Goal: Task Accomplishment & Management: Manage account settings

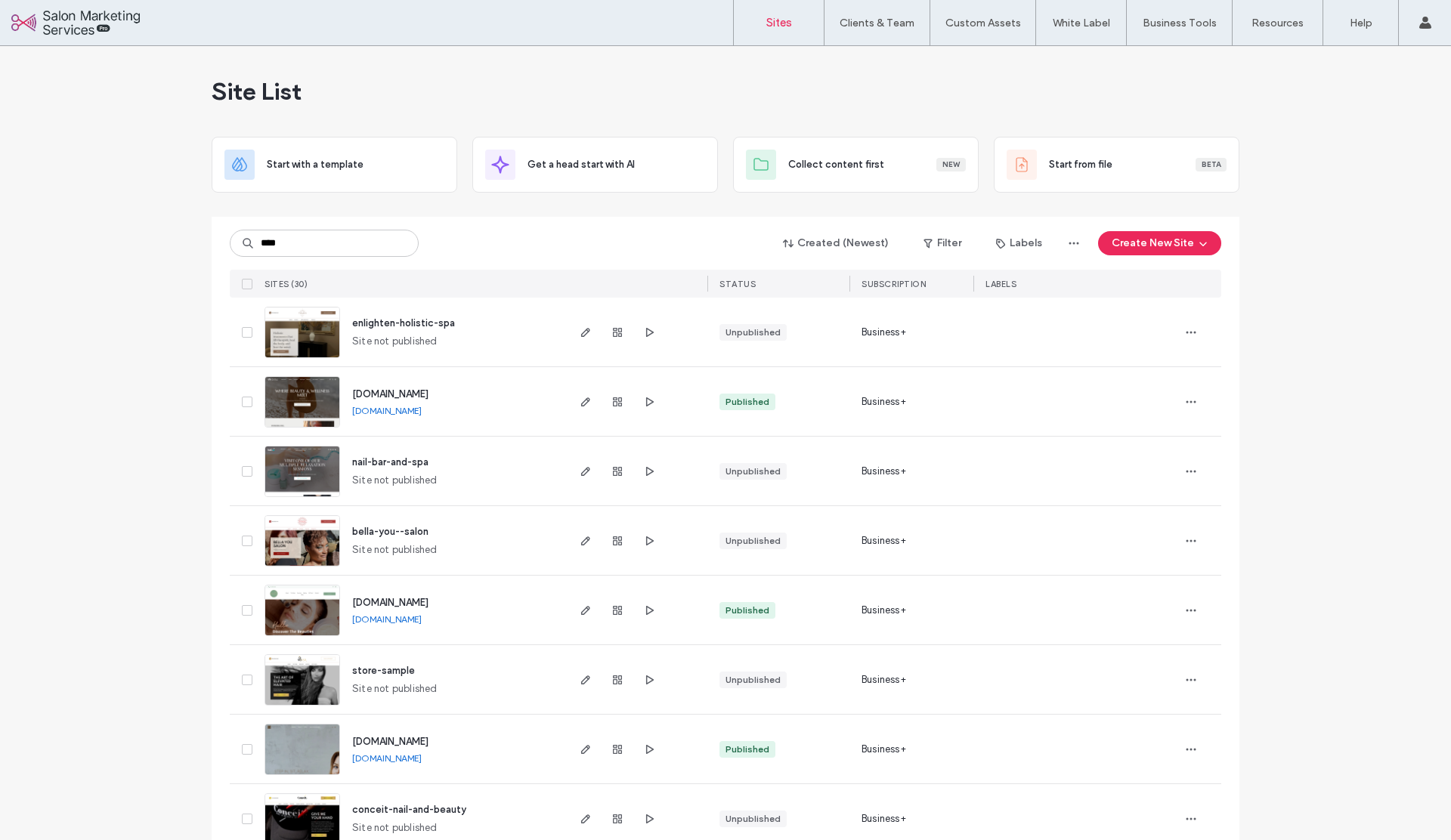
type input "****"
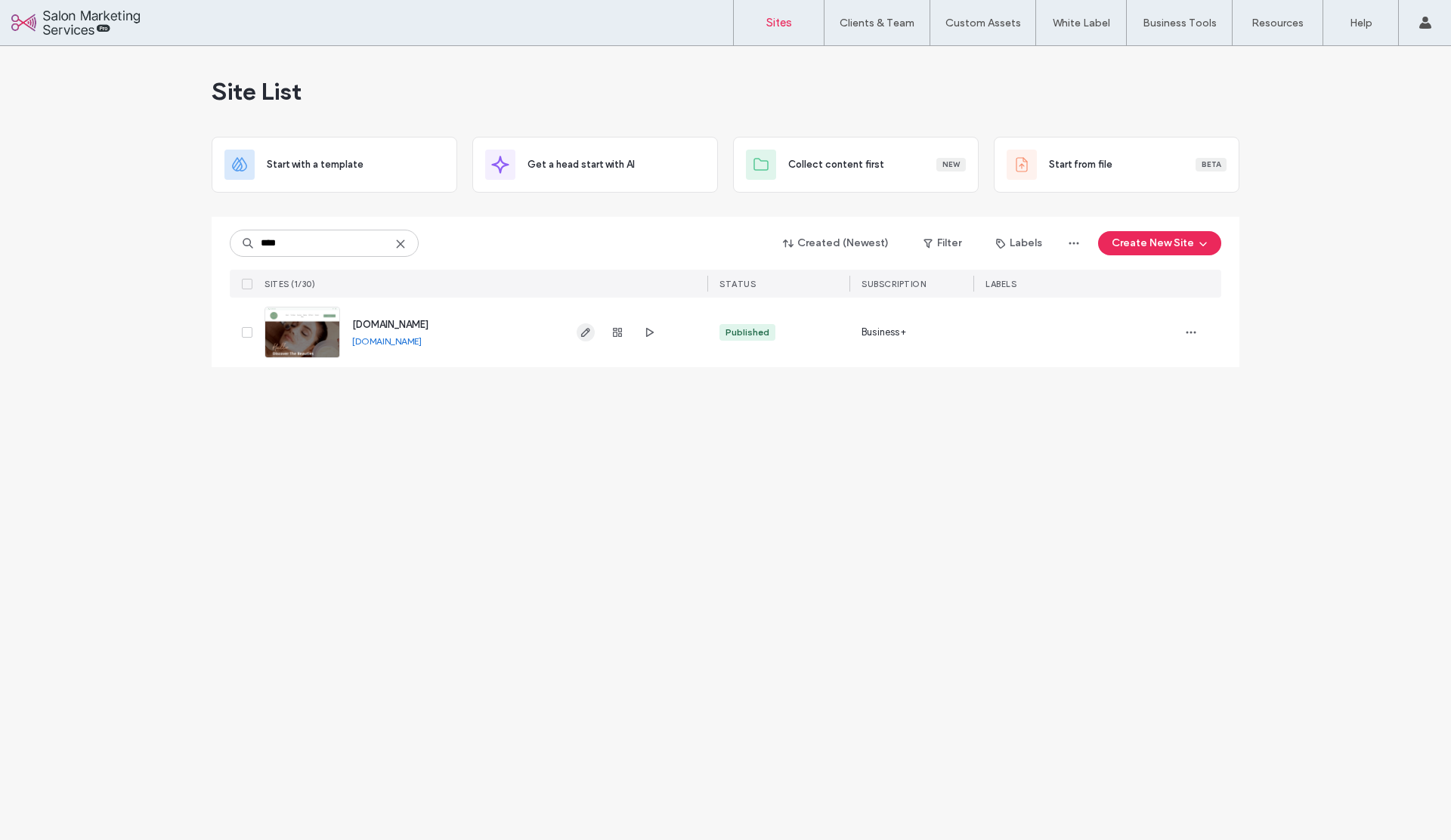
click at [580, 332] on icon "button" at bounding box center [585, 332] width 12 height 12
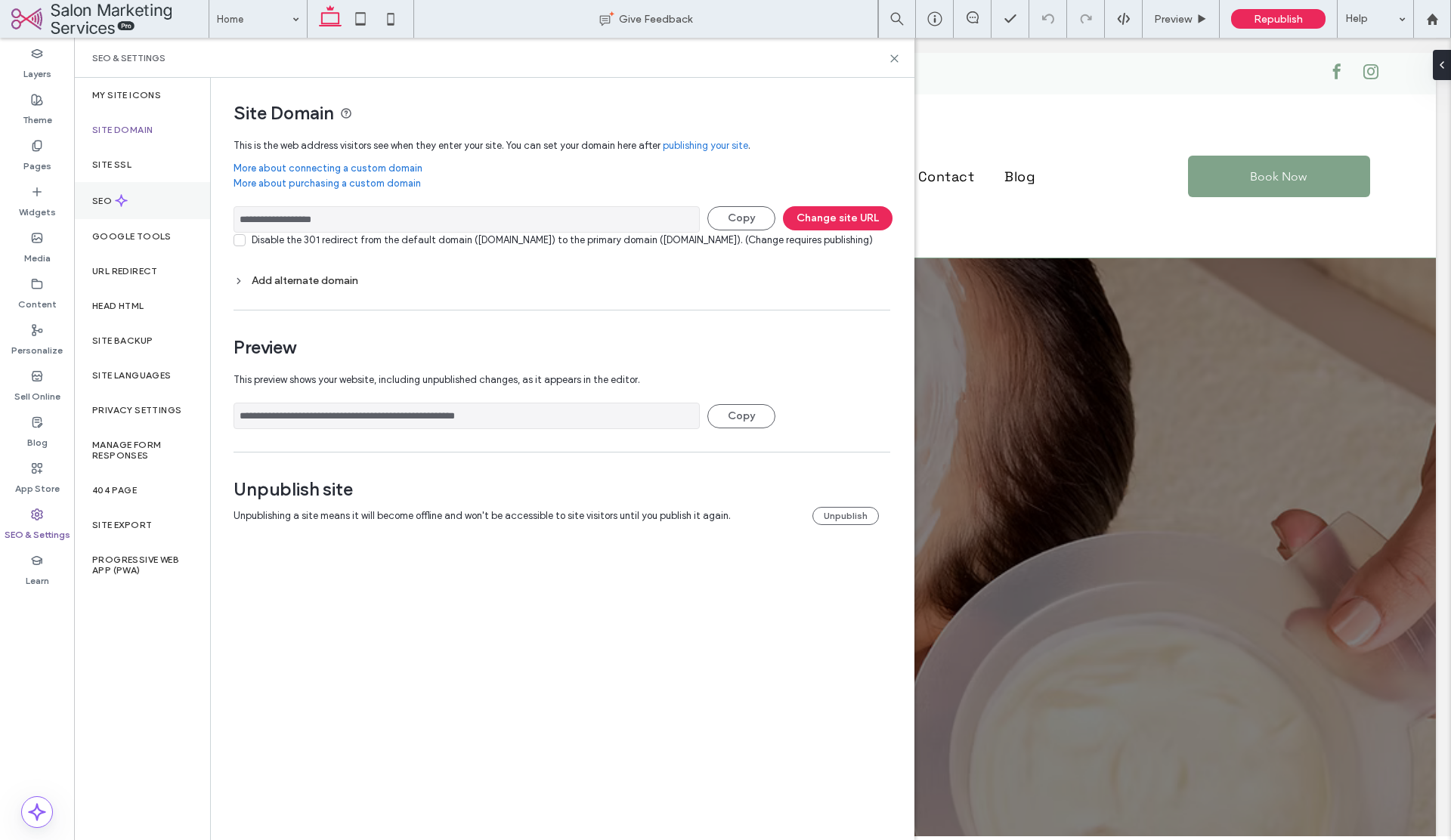
click at [106, 197] on label "SEO" at bounding box center [103, 201] width 23 height 11
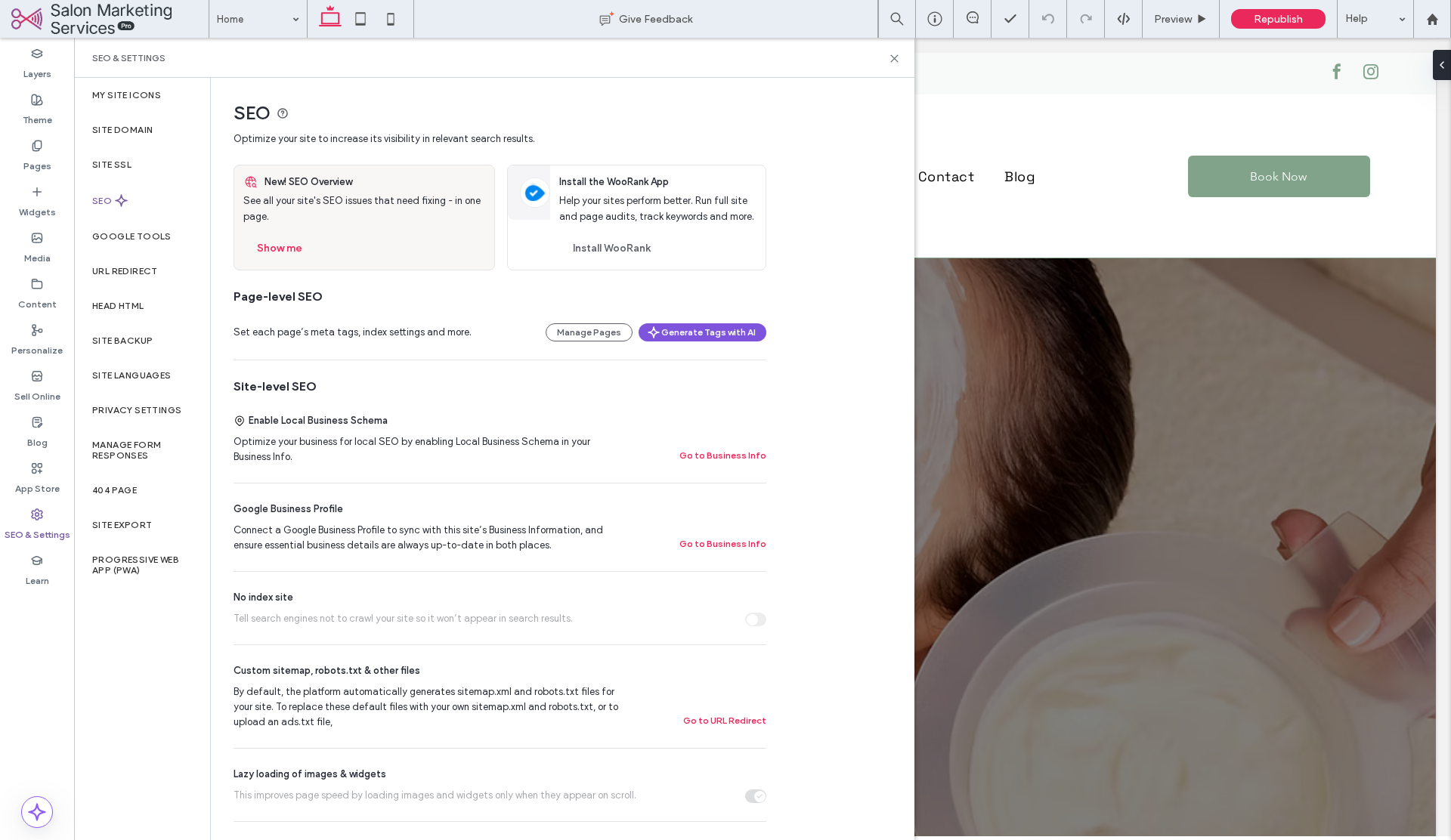
click at [677, 329] on button "Generate Tags with AI" at bounding box center [702, 332] width 128 height 18
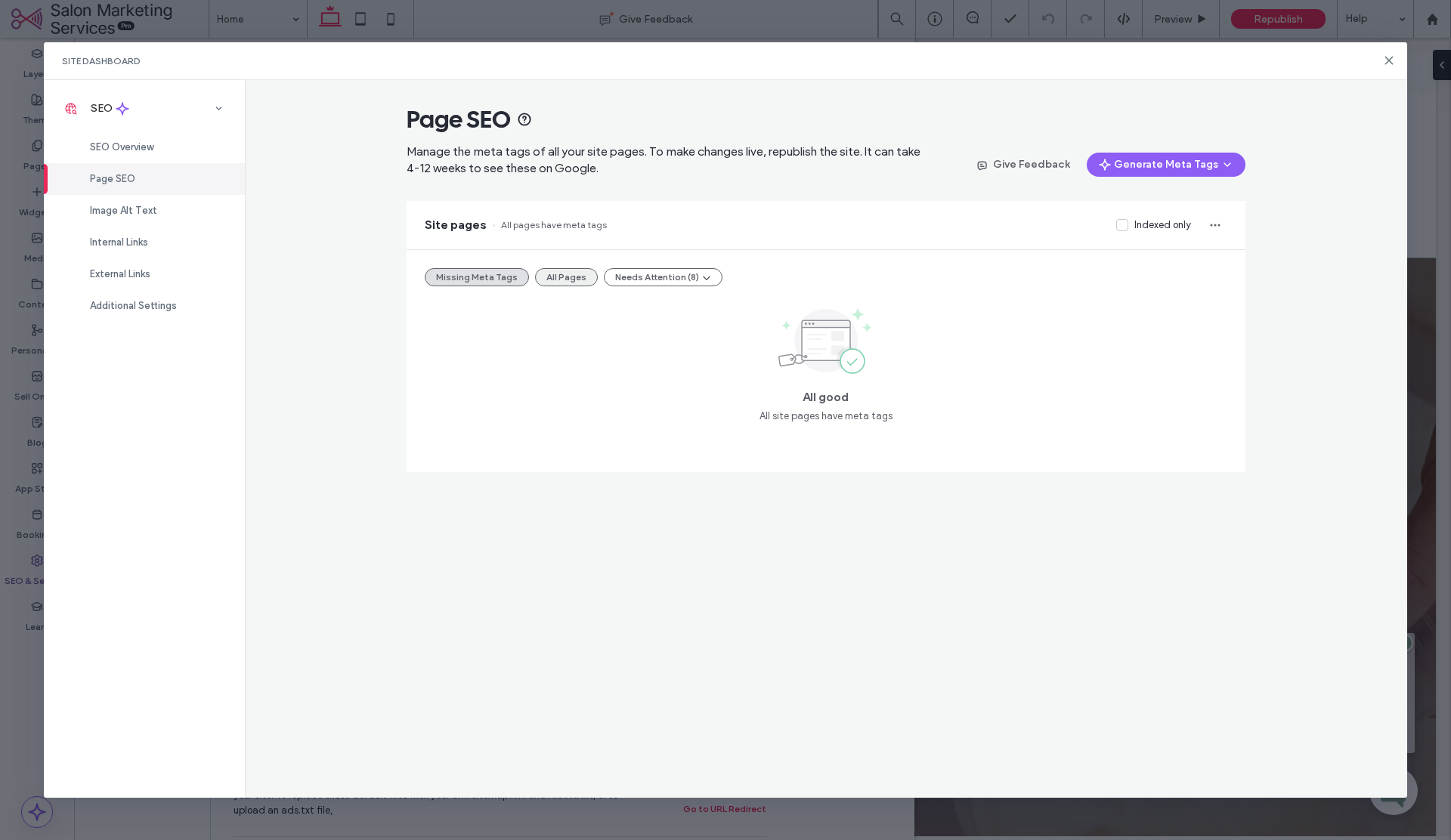
click at [566, 280] on button "All Pages" at bounding box center [566, 277] width 63 height 18
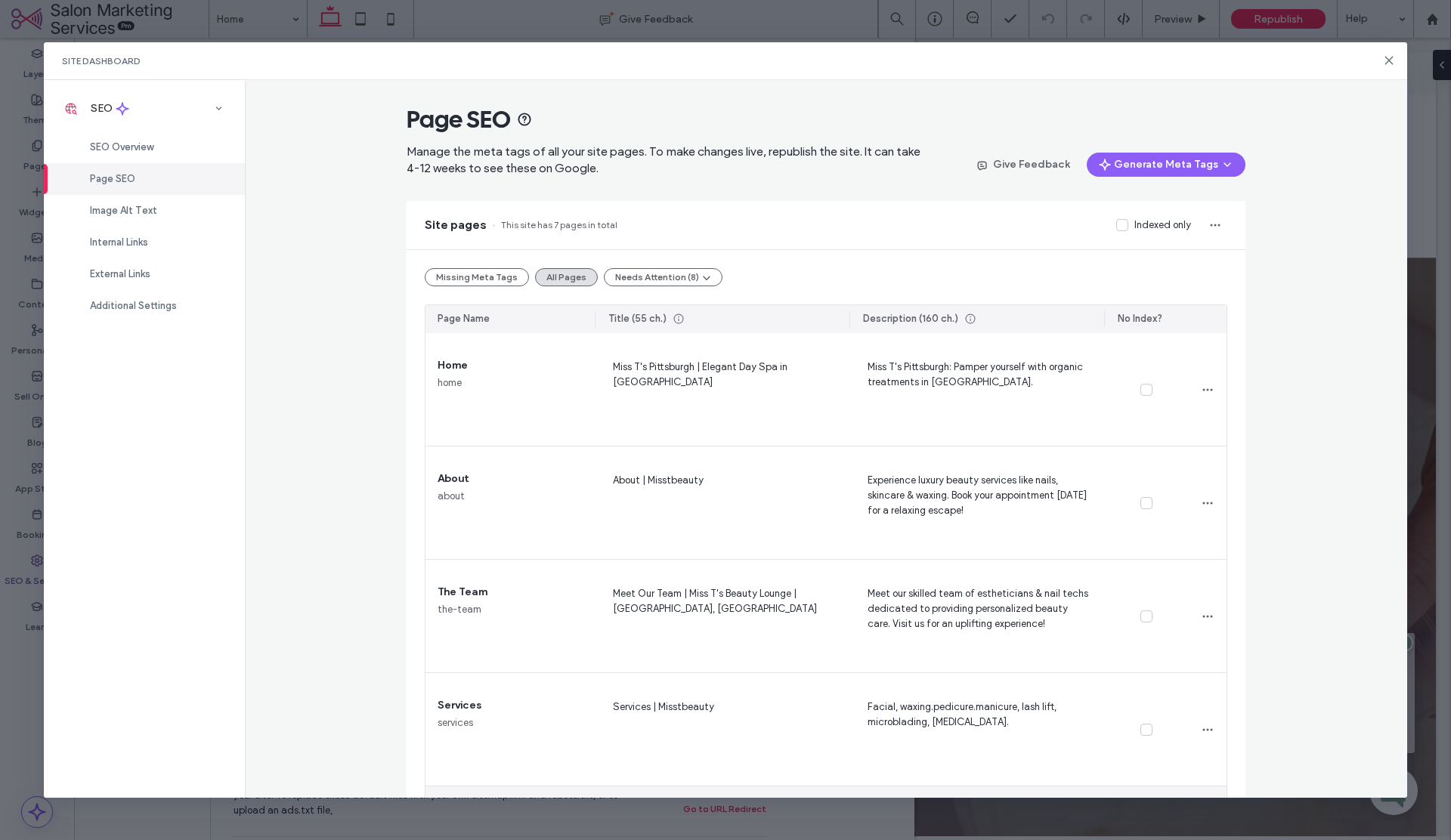
scroll to position [347, 0]
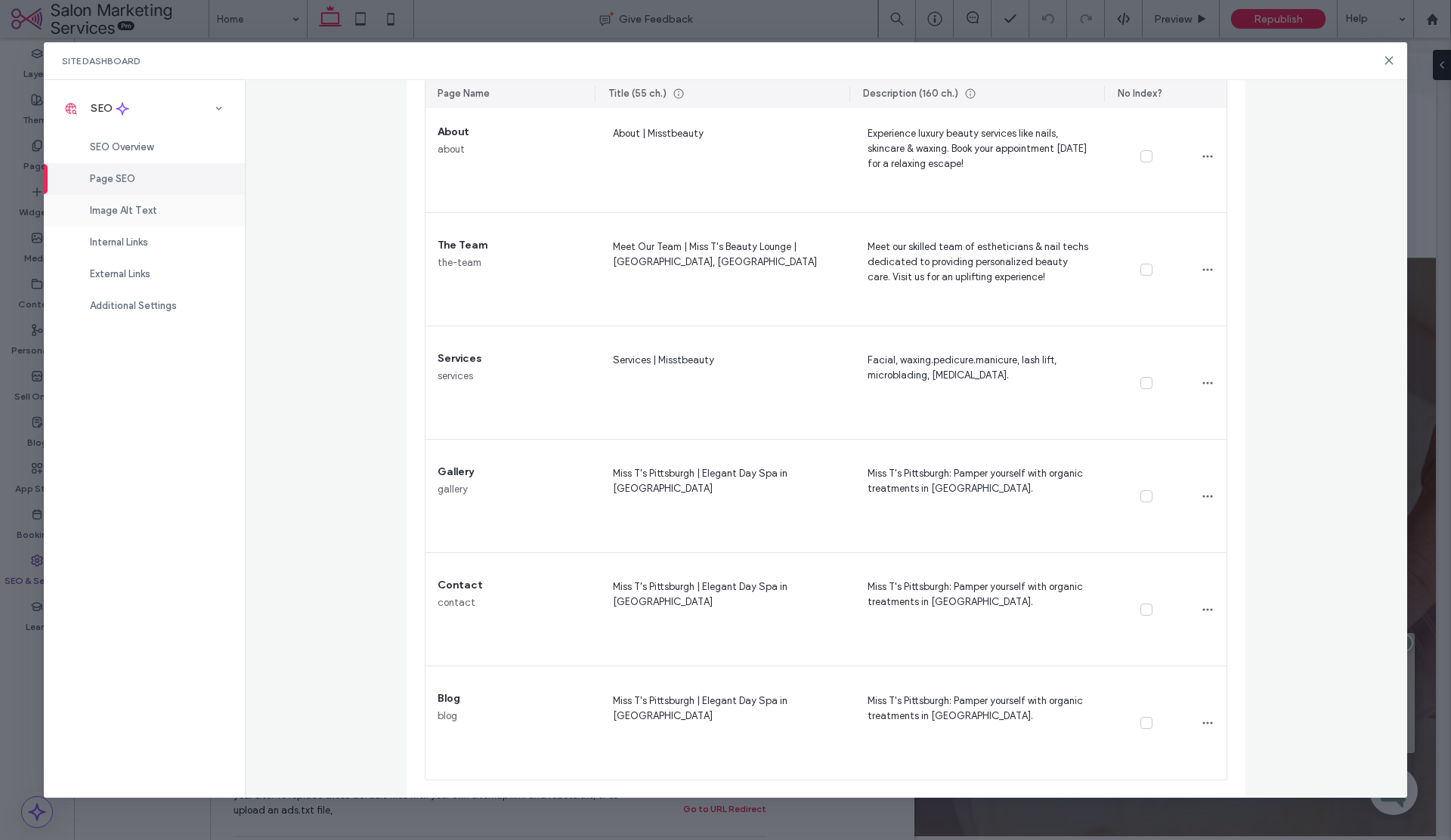
click at [140, 210] on span "Image Alt Text" at bounding box center [123, 210] width 67 height 11
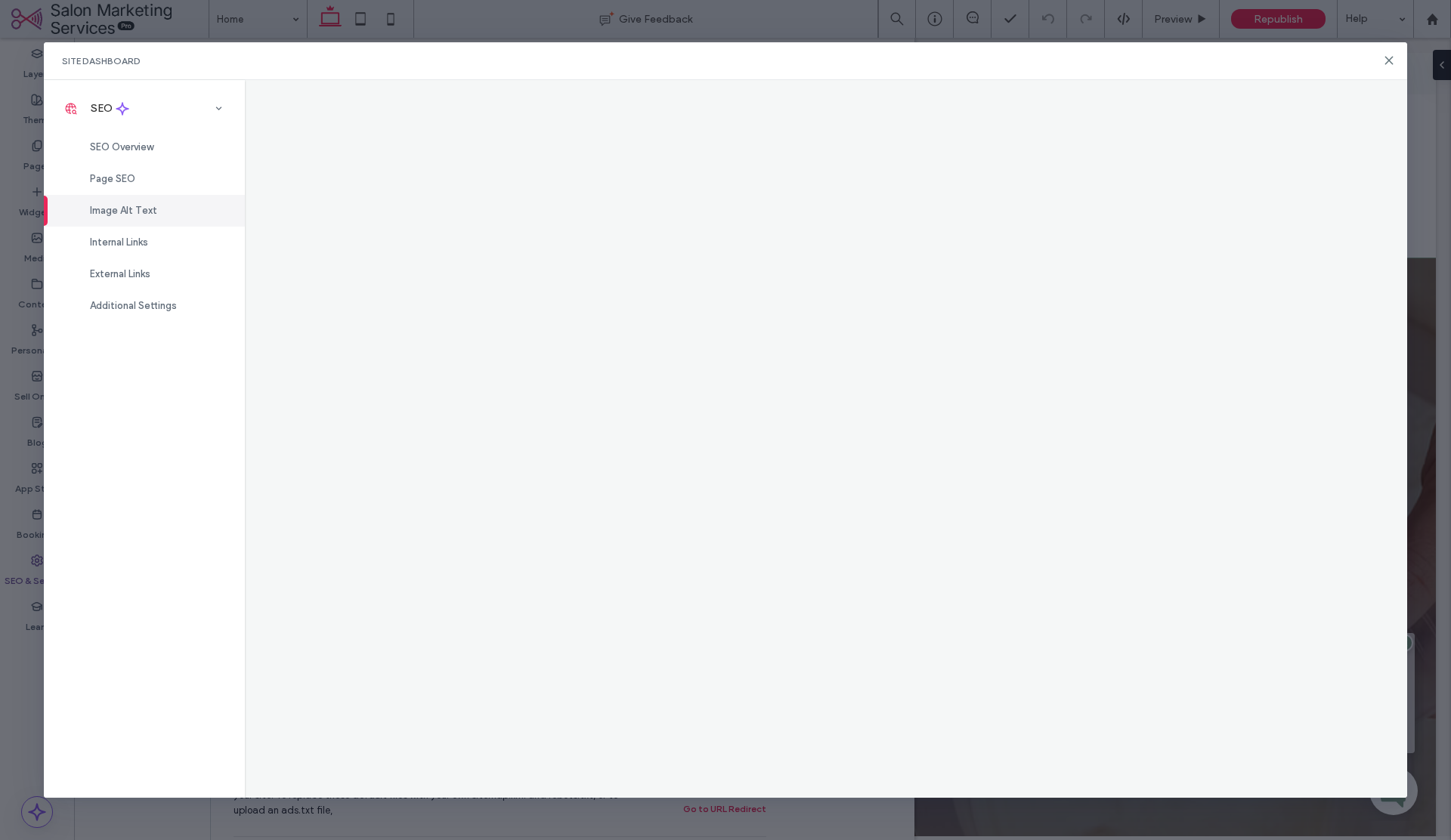
scroll to position [0, 0]
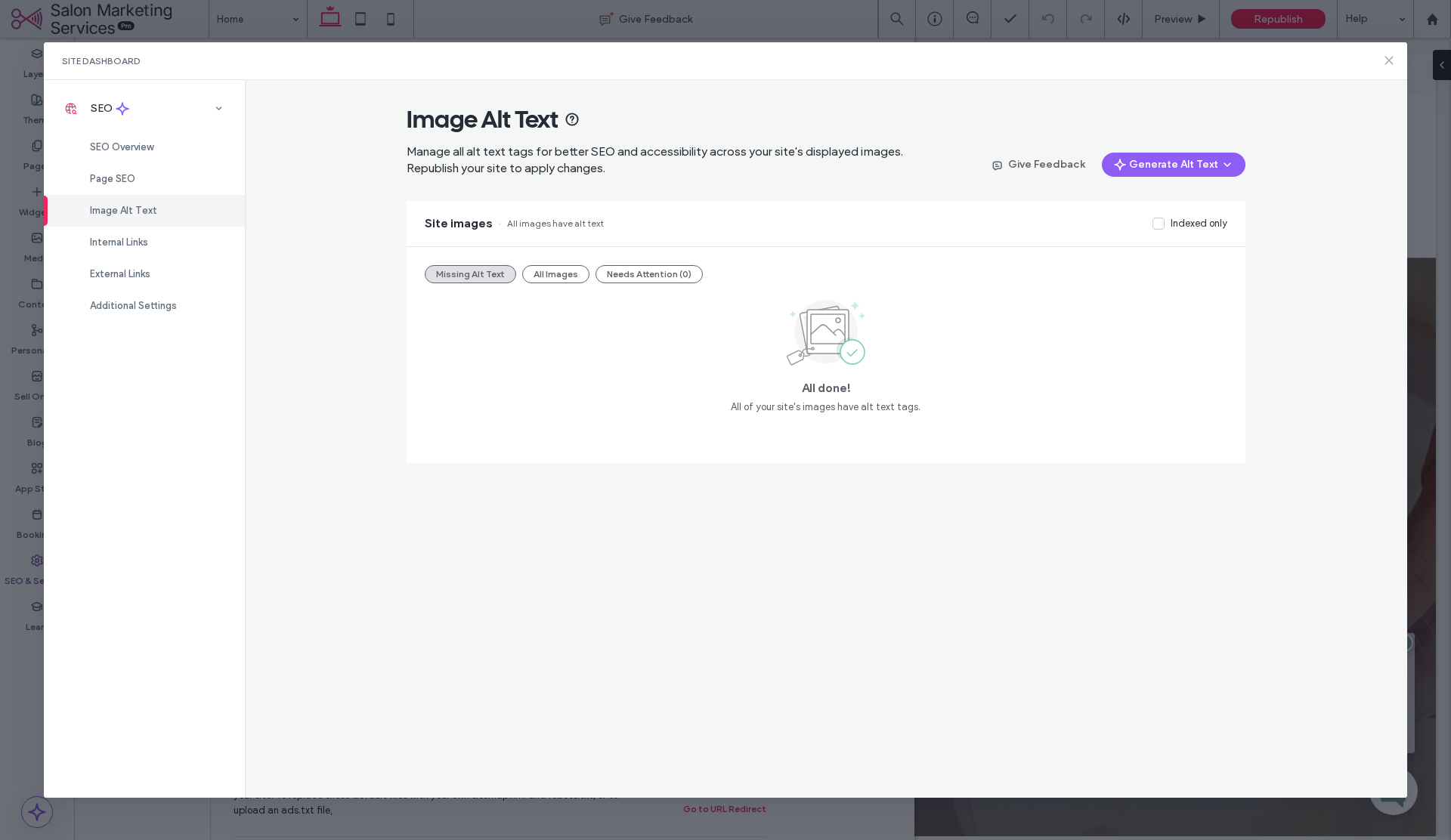
drag, startPoint x: 1388, startPoint y: 61, endPoint x: 873, endPoint y: 132, distance: 519.9
click at [1388, 61] on use at bounding box center [1389, 60] width 7 height 7
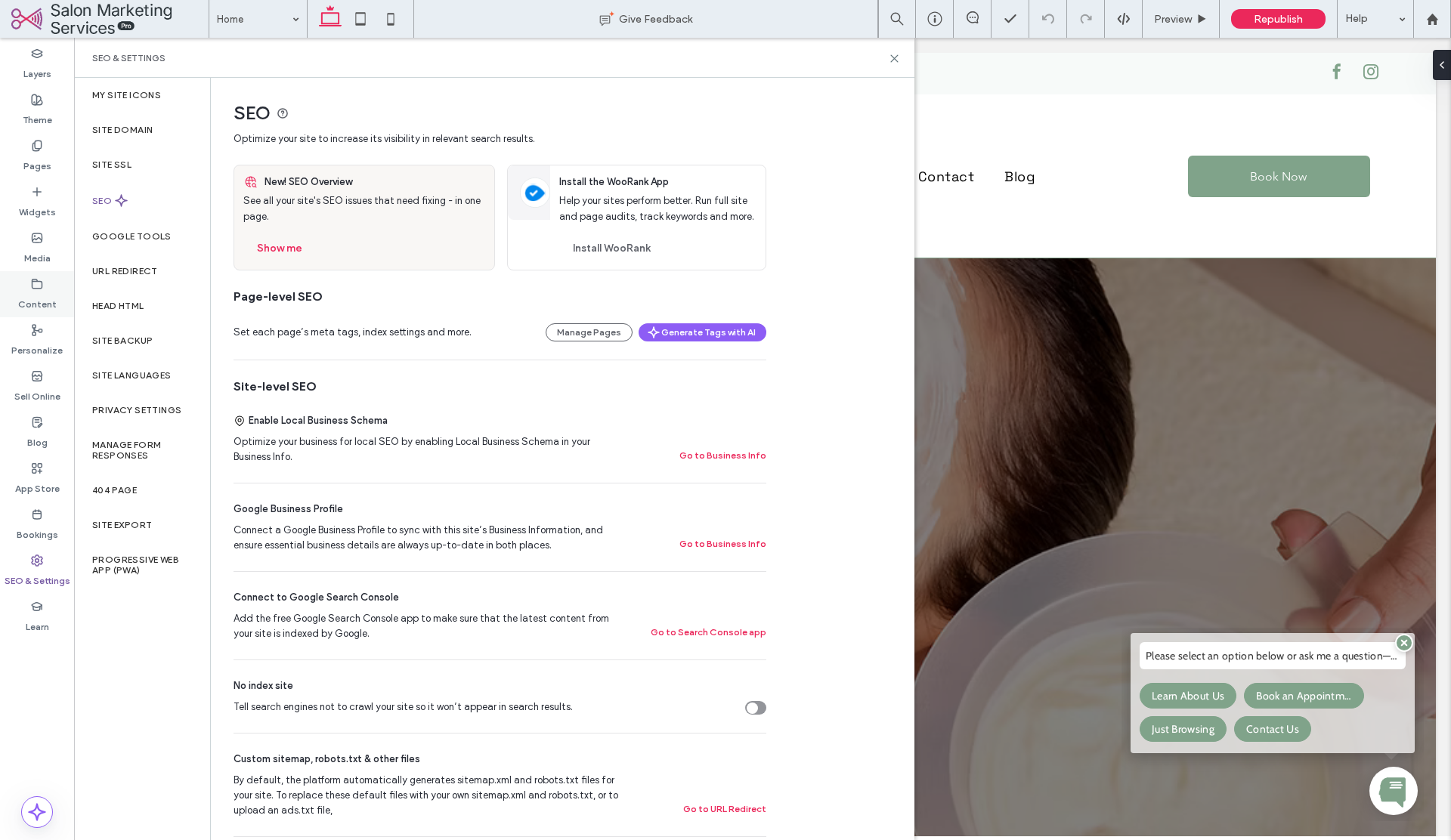
click at [41, 307] on label "Content" at bounding box center [38, 301] width 38 height 21
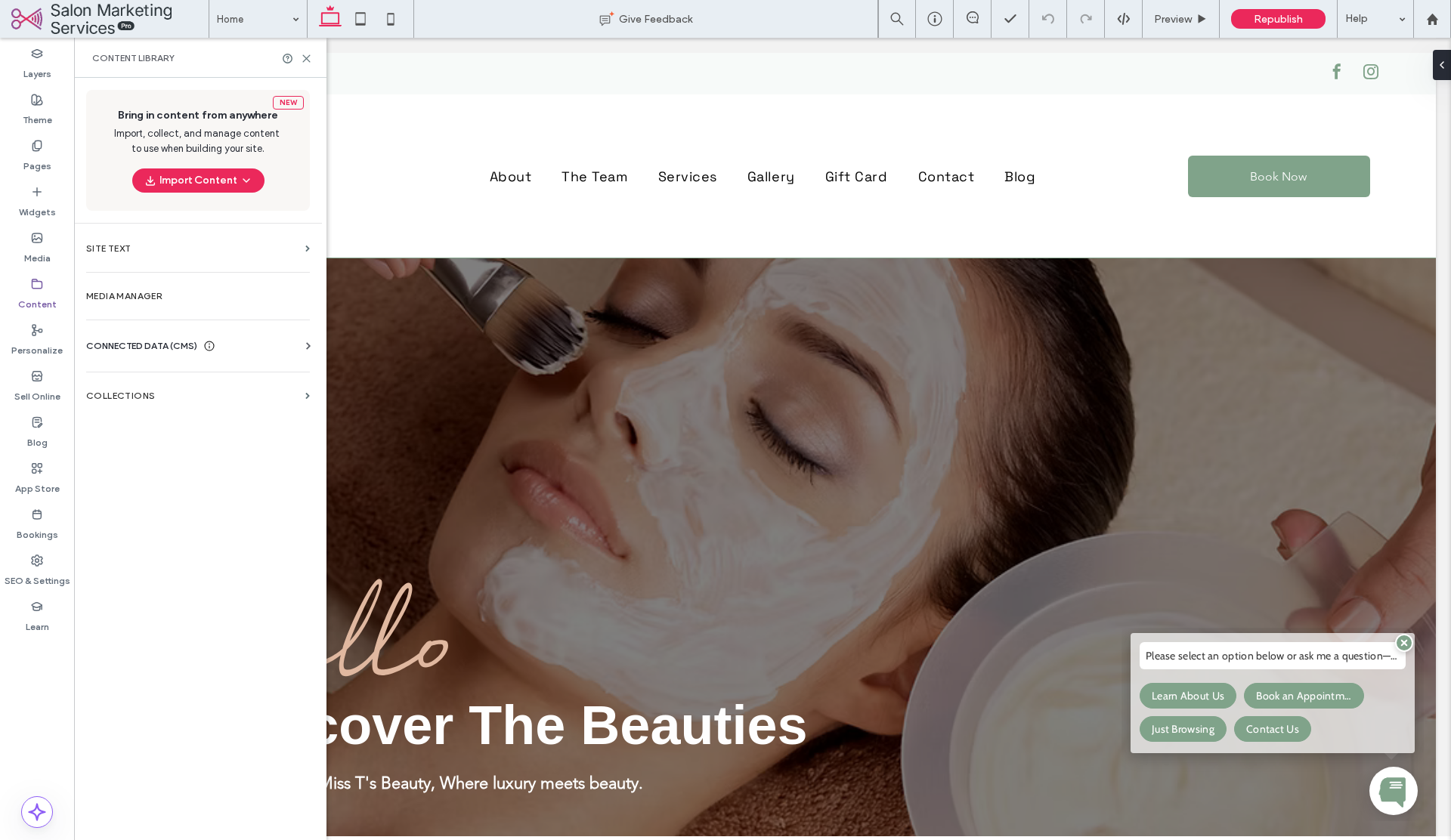
click at [132, 336] on div "CONNECTED DATA (CMS) Business Info Business Text Business Images Find and Repla…" at bounding box center [198, 345] width 248 height 39
click at [161, 347] on span "CONNECTED DATA (CMS)" at bounding box center [141, 346] width 111 height 15
click at [208, 380] on label "Business Info" at bounding box center [201, 383] width 205 height 11
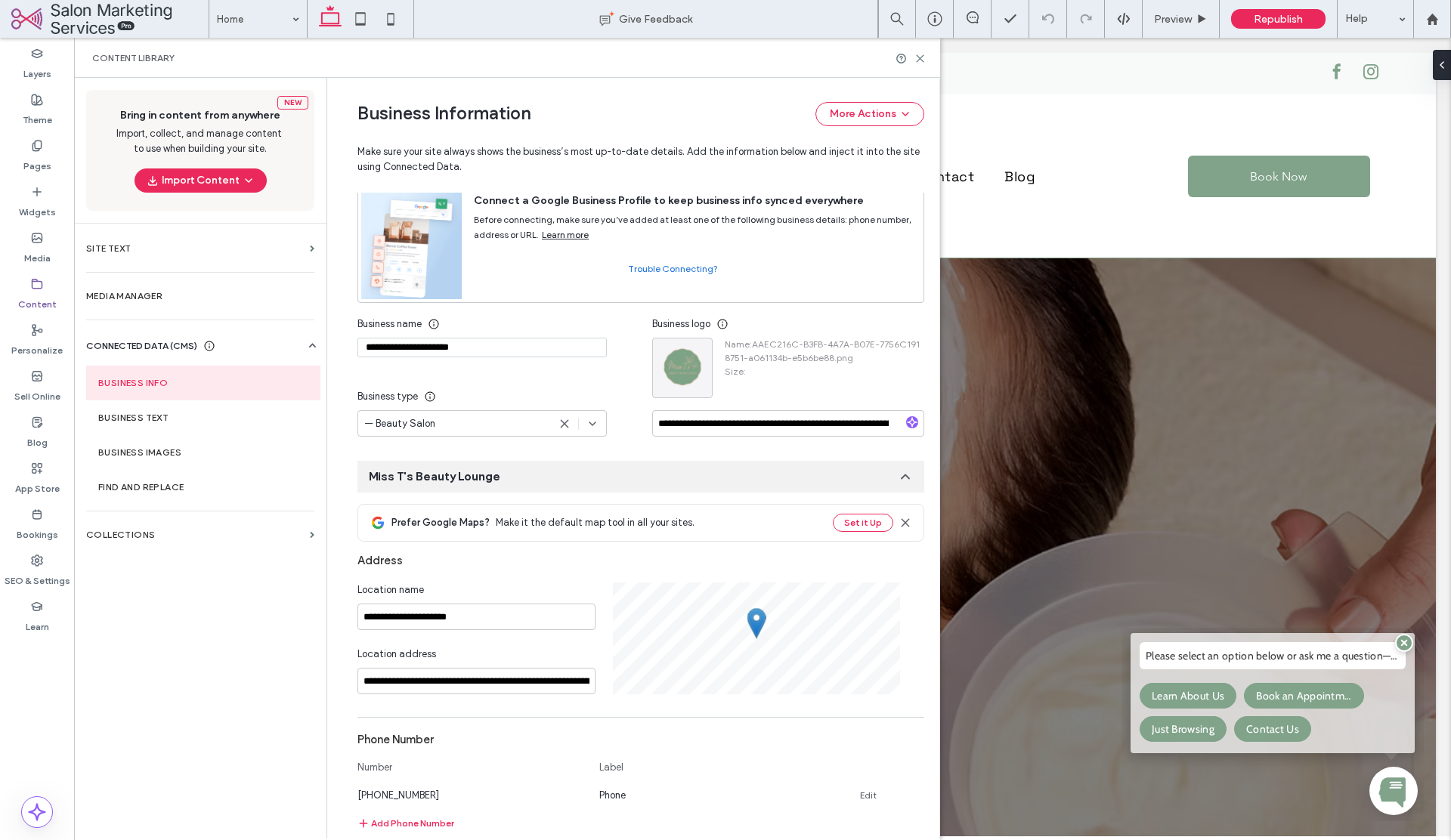
scroll to position [83, 0]
drag, startPoint x: 692, startPoint y: 423, endPoint x: 606, endPoint y: 421, distance: 86.0
click at [606, 421] on div "**********" at bounding box center [641, 372] width 567 height 126
drag, startPoint x: 832, startPoint y: 460, endPoint x: 955, endPoint y: 417, distance: 130.3
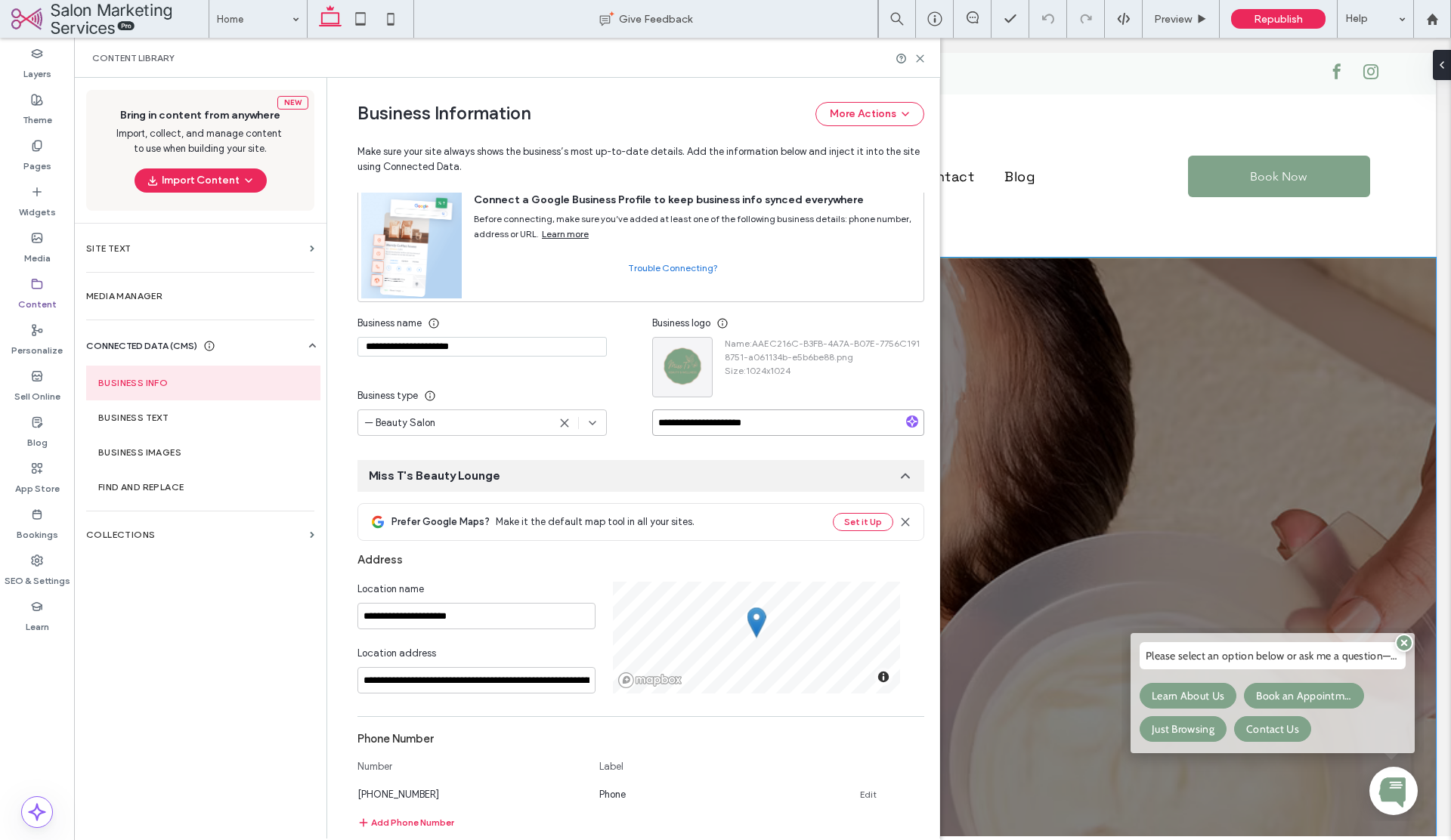
scroll to position [0, 0]
type input "**********"
click at [868, 118] on button "More Actions" at bounding box center [870, 114] width 109 height 25
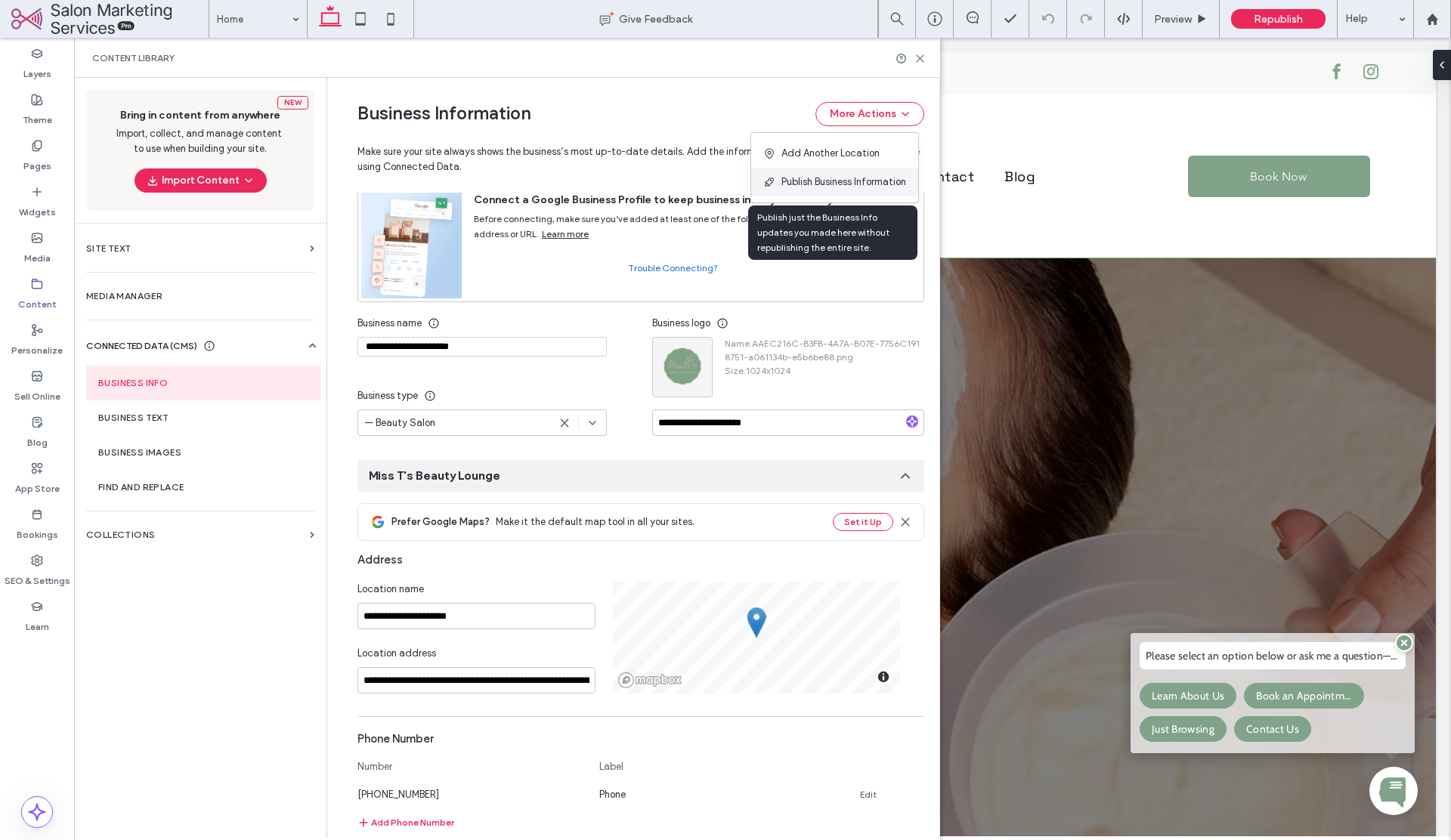
click at [836, 177] on span "Publish Business Information" at bounding box center [843, 182] width 125 height 15
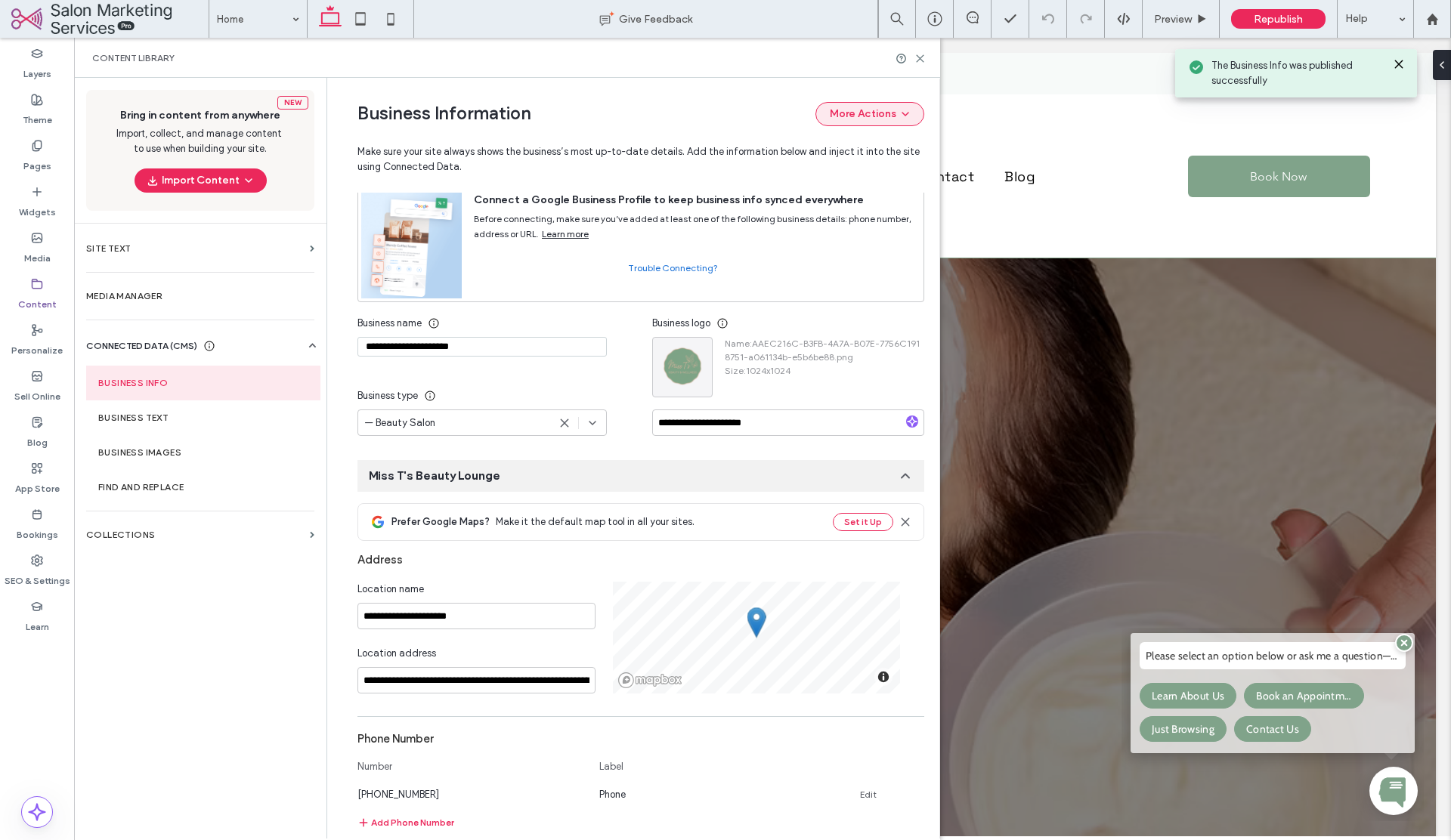
click at [882, 115] on button "More Actions" at bounding box center [870, 114] width 109 height 25
click at [722, 89] on div "Business Information More Actions Make sure your site always shows the business…" at bounding box center [641, 136] width 567 height 115
click at [850, 118] on button "More Actions" at bounding box center [870, 114] width 109 height 25
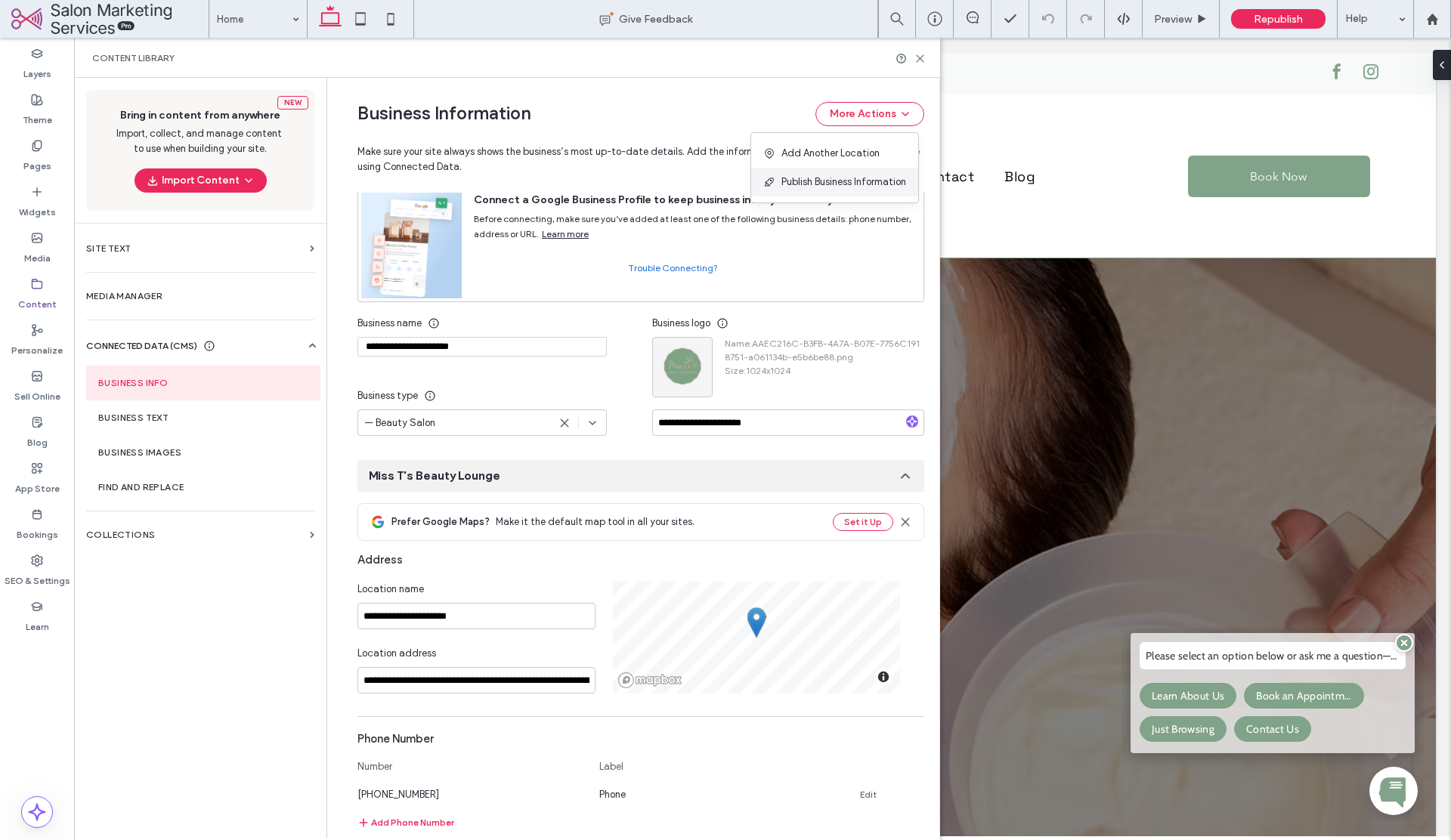
click at [837, 183] on span "Publish Business Information" at bounding box center [843, 182] width 125 height 15
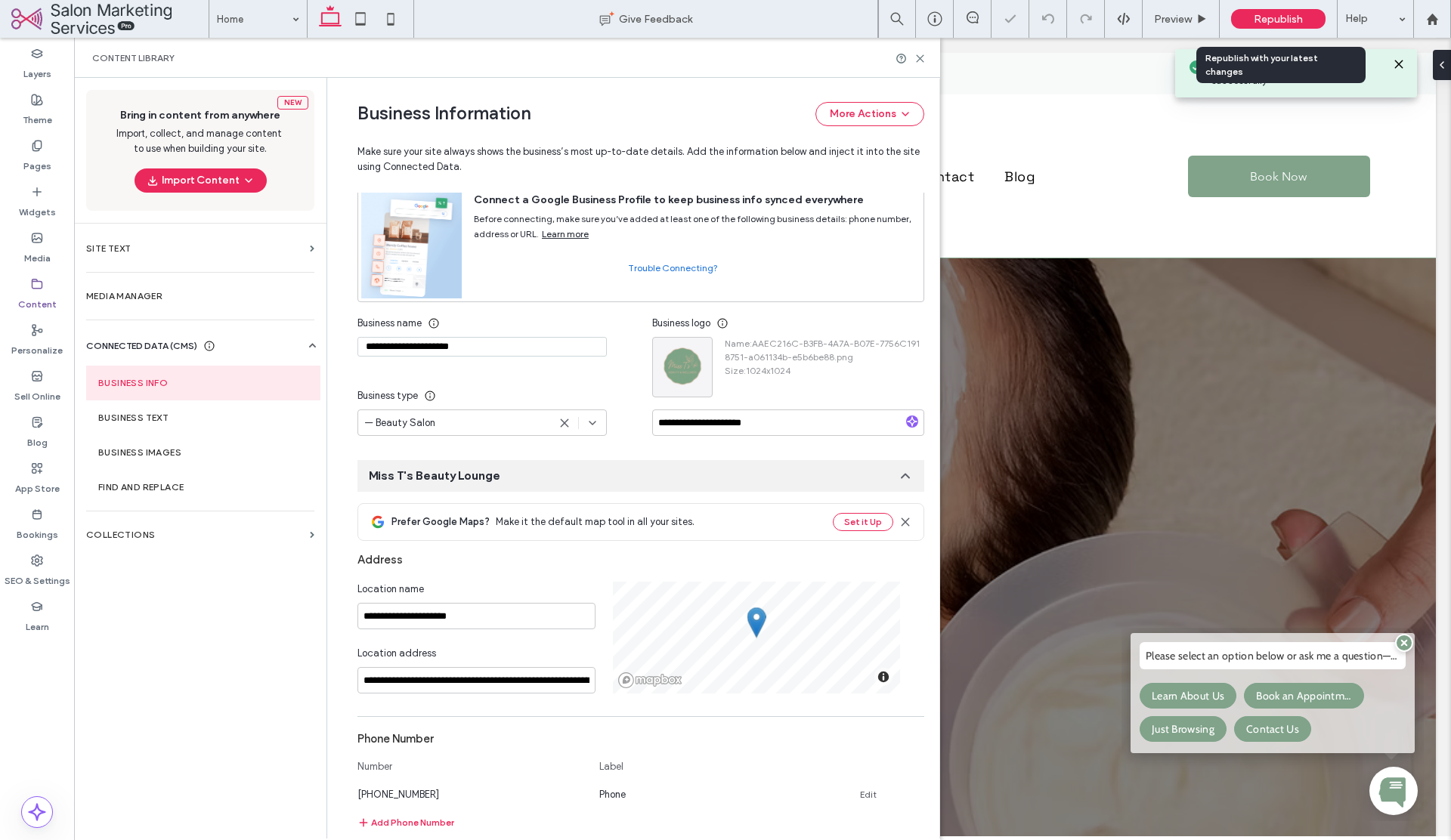
click at [1259, 21] on span "Republish" at bounding box center [1278, 19] width 49 height 13
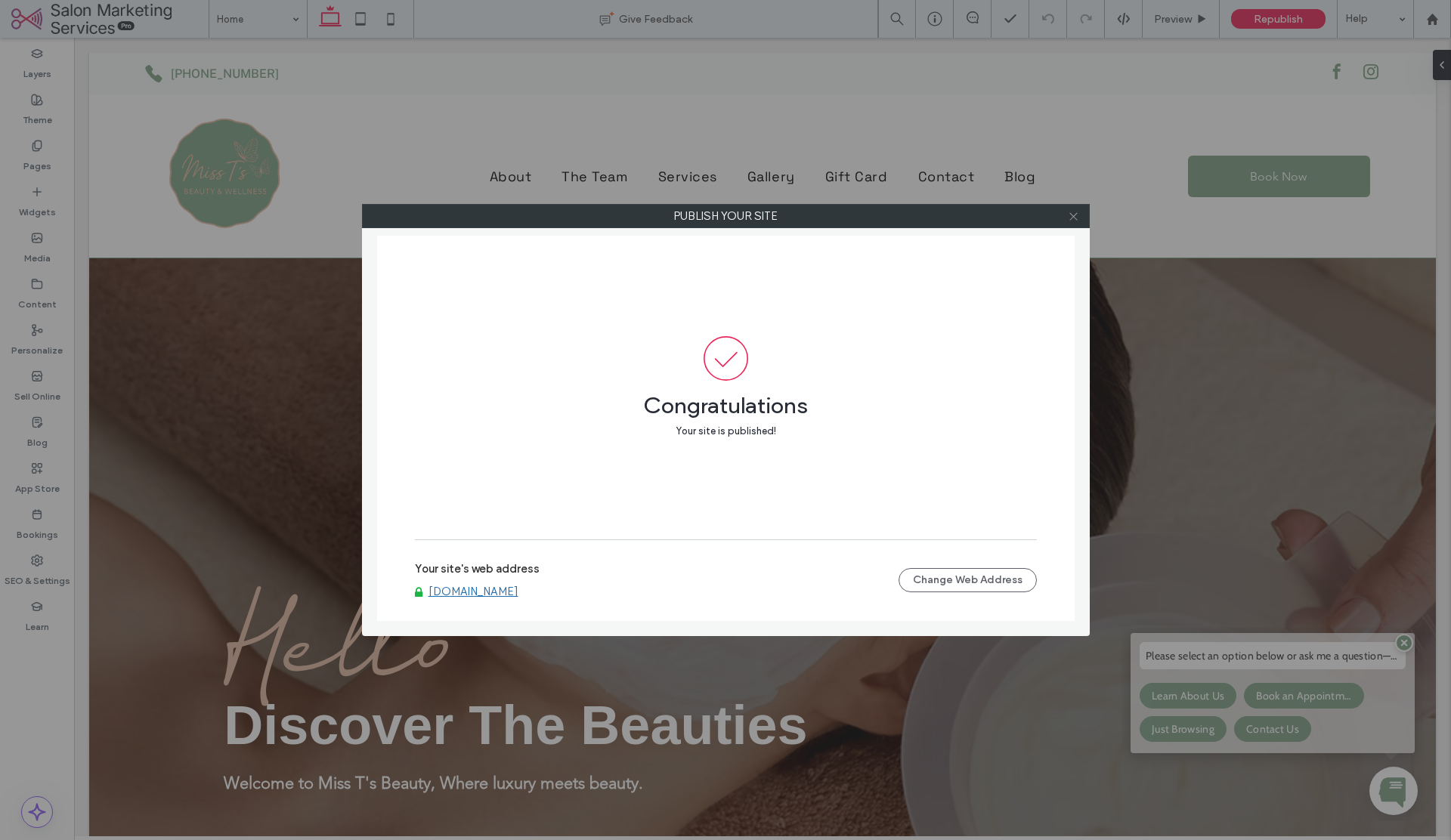
click at [1070, 219] on use at bounding box center [1073, 216] width 8 height 8
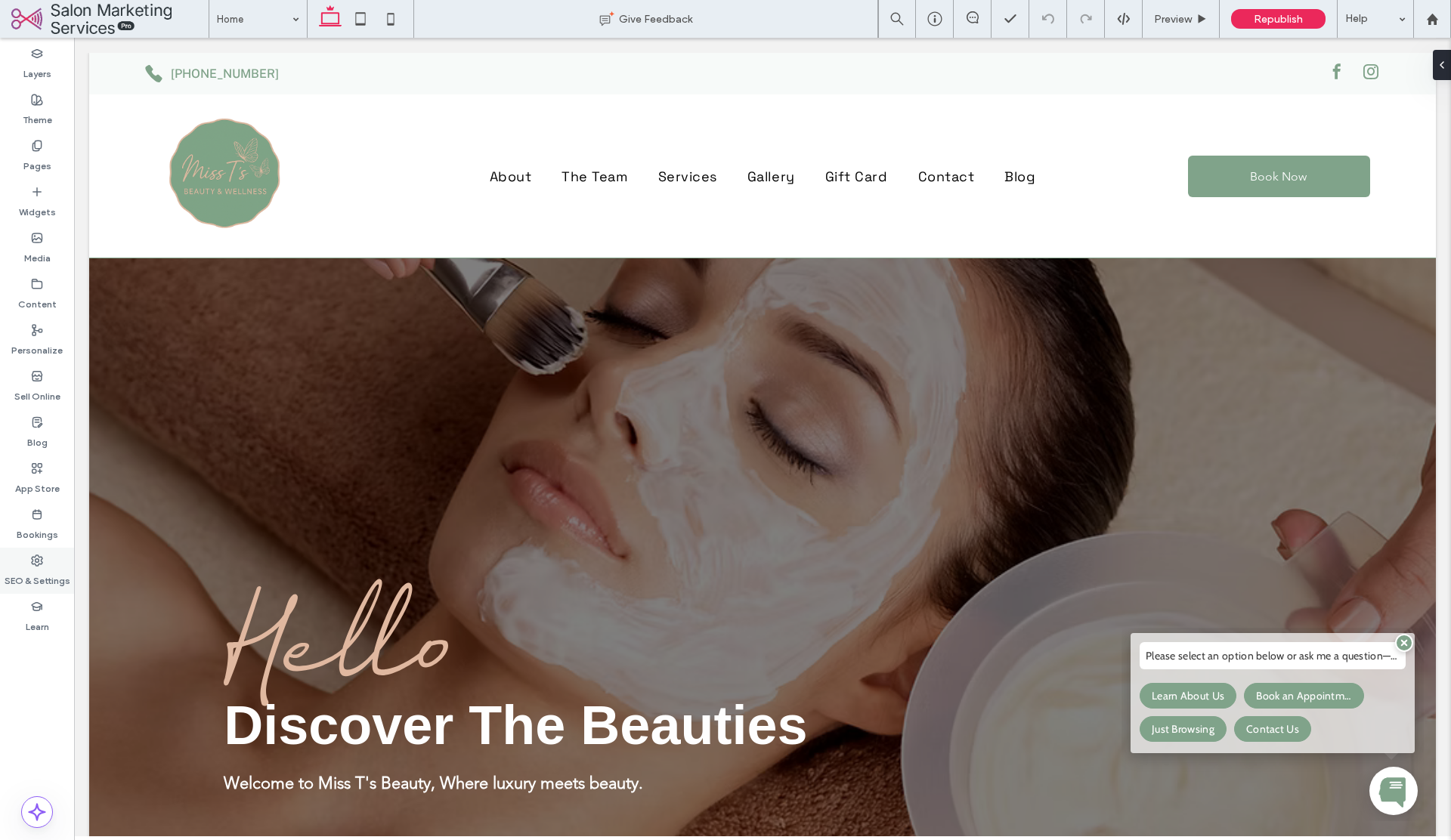
click at [32, 560] on use at bounding box center [37, 561] width 11 height 11
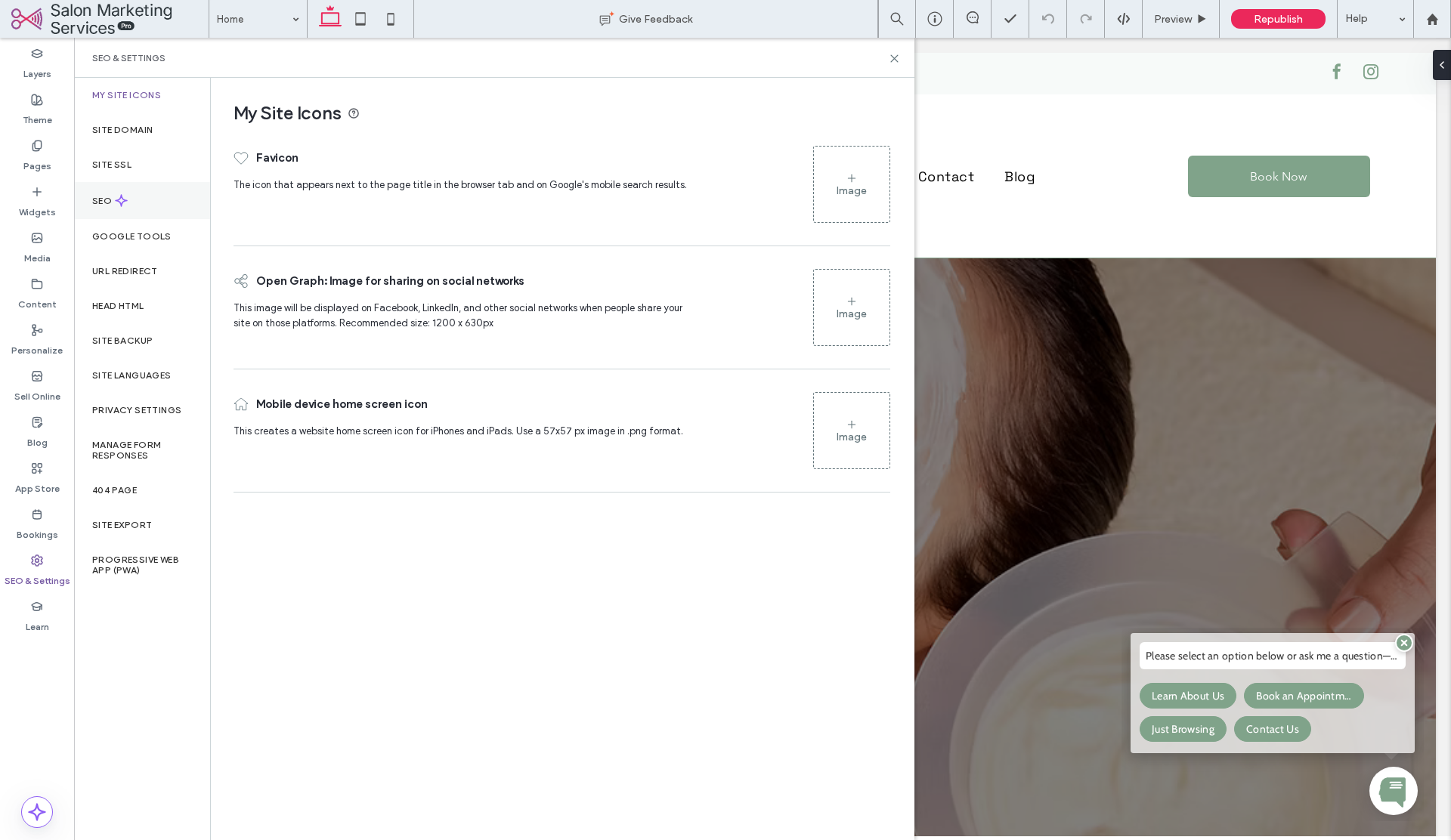
click at [116, 206] on icon at bounding box center [121, 200] width 13 height 13
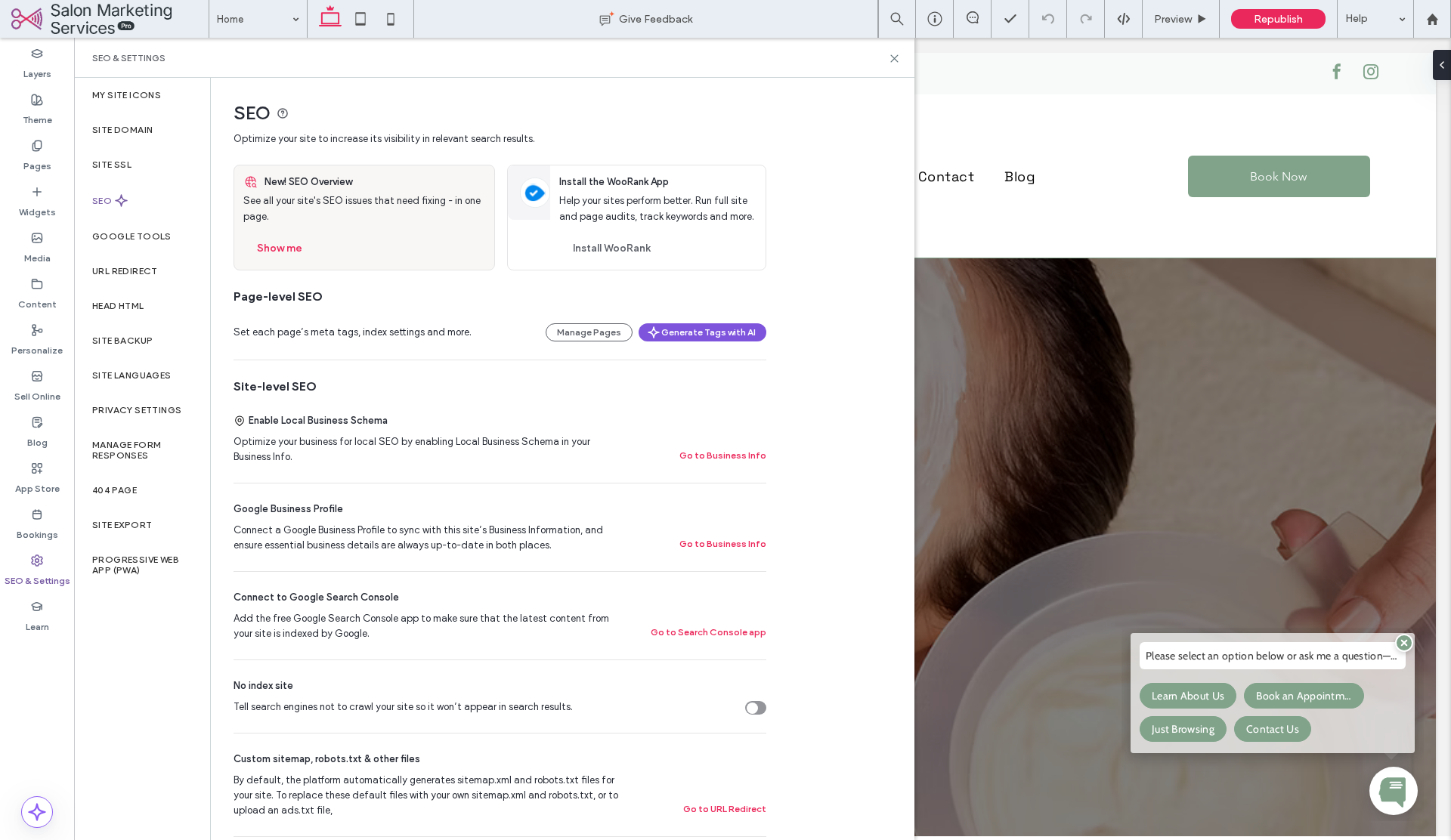
click at [682, 328] on button "Generate Tags with AI" at bounding box center [702, 332] width 128 height 18
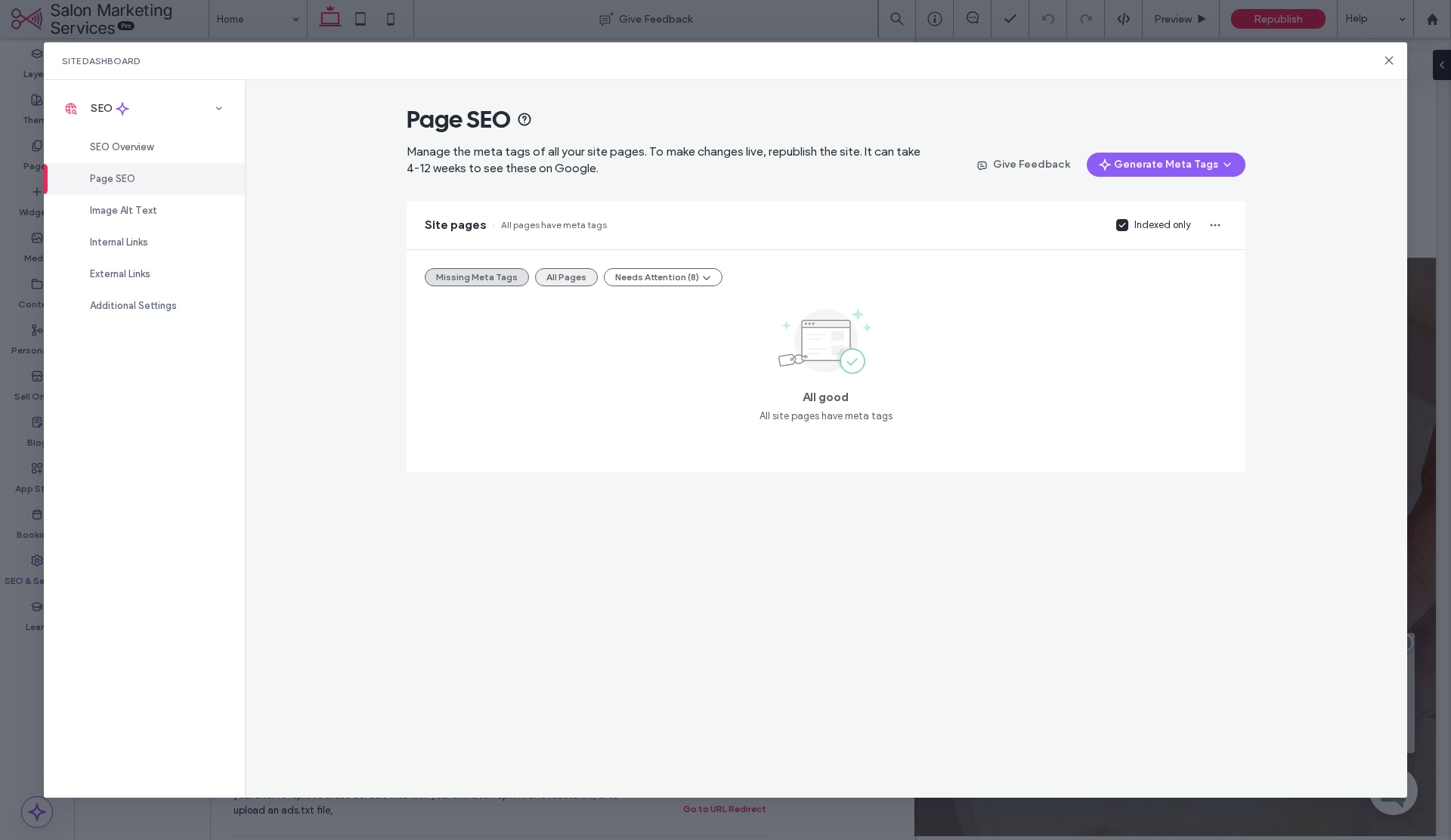
click at [556, 274] on button "All Pages" at bounding box center [566, 277] width 63 height 18
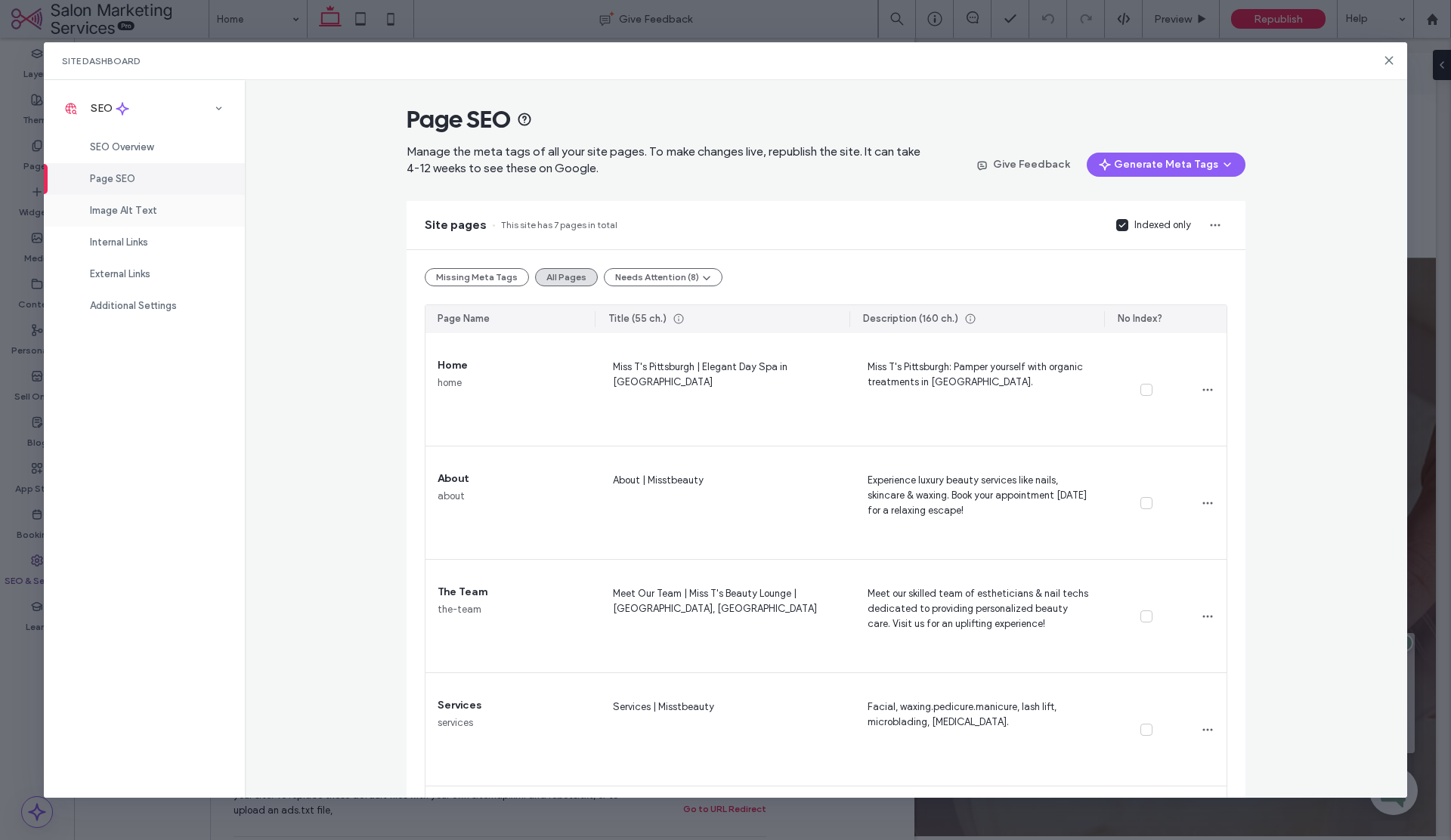
click at [154, 210] on span "Image Alt Text" at bounding box center [123, 210] width 67 height 11
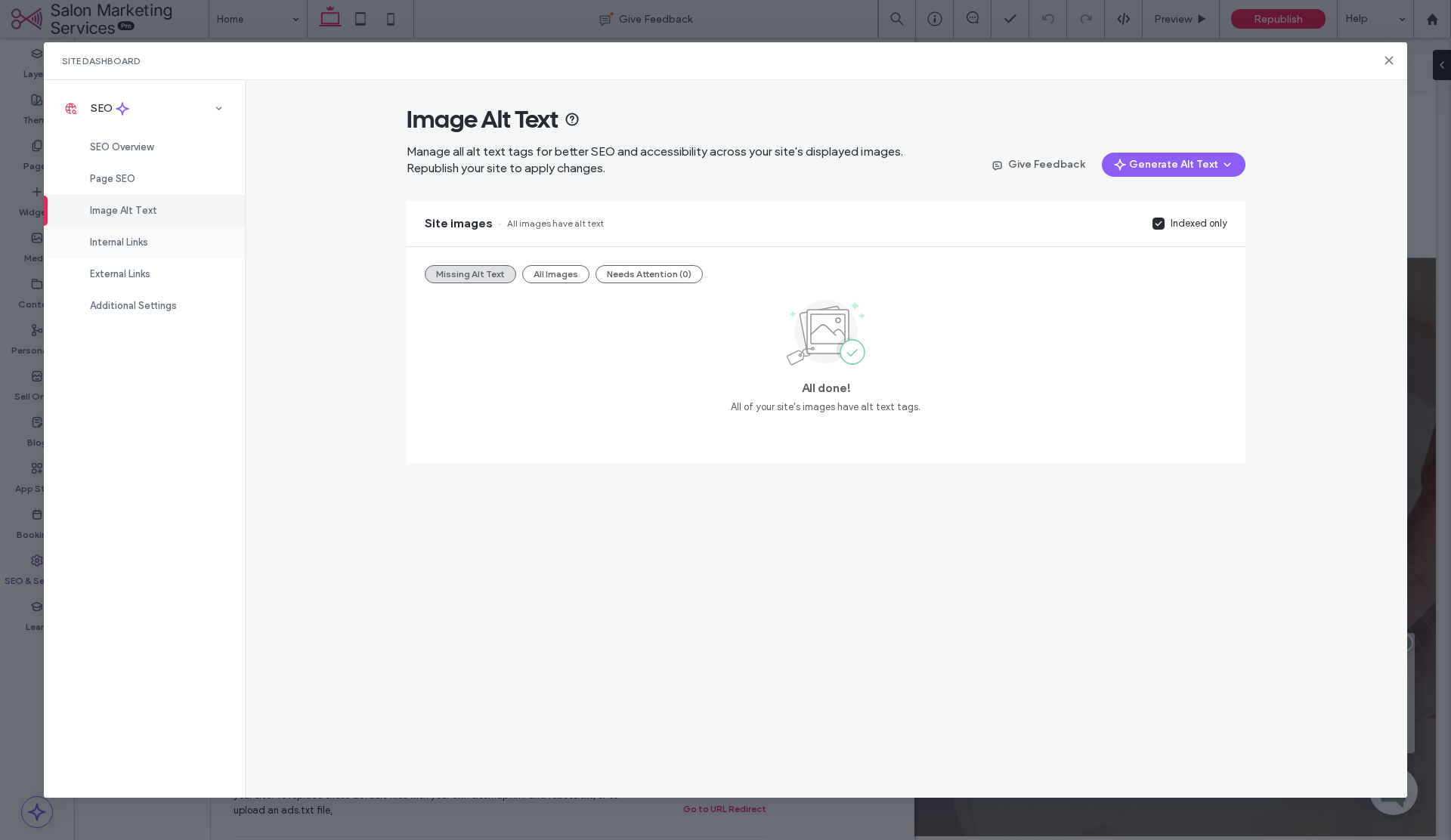
click at [144, 241] on span "Internal Links" at bounding box center [119, 242] width 58 height 11
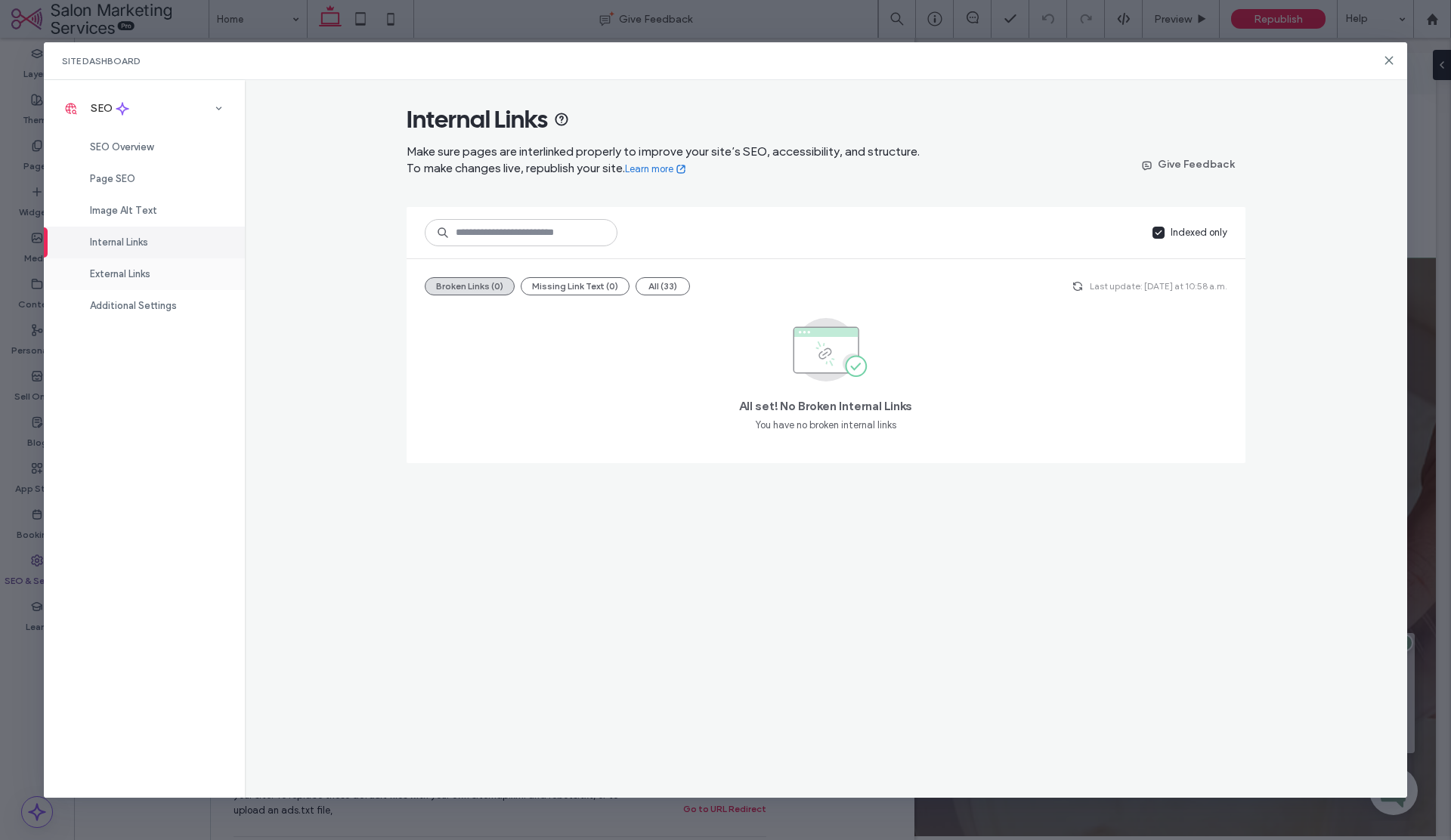
click at [149, 284] on div "External Links" at bounding box center [144, 273] width 201 height 31
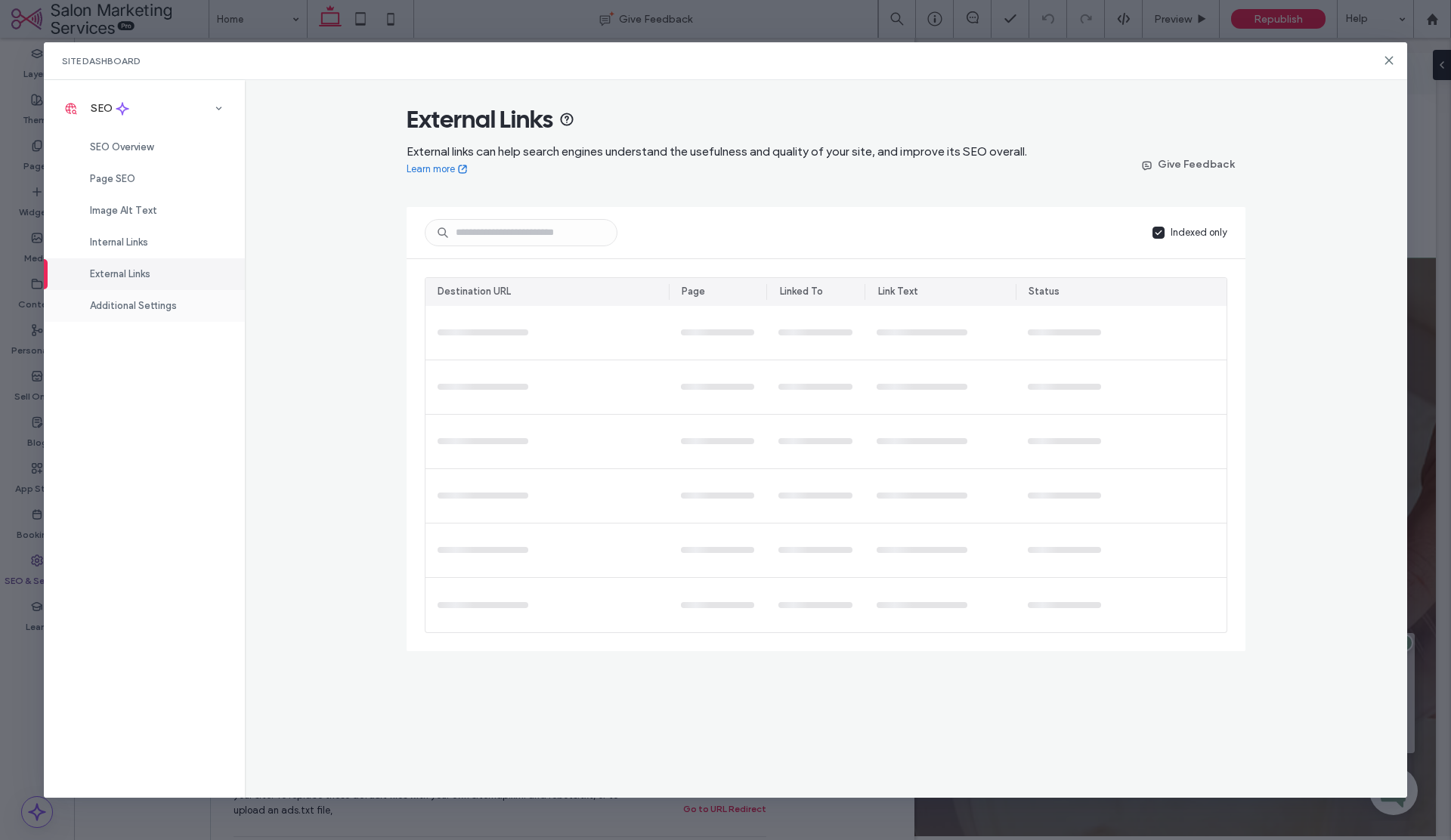
click at [147, 303] on span "Additional Settings" at bounding box center [133, 306] width 87 height 11
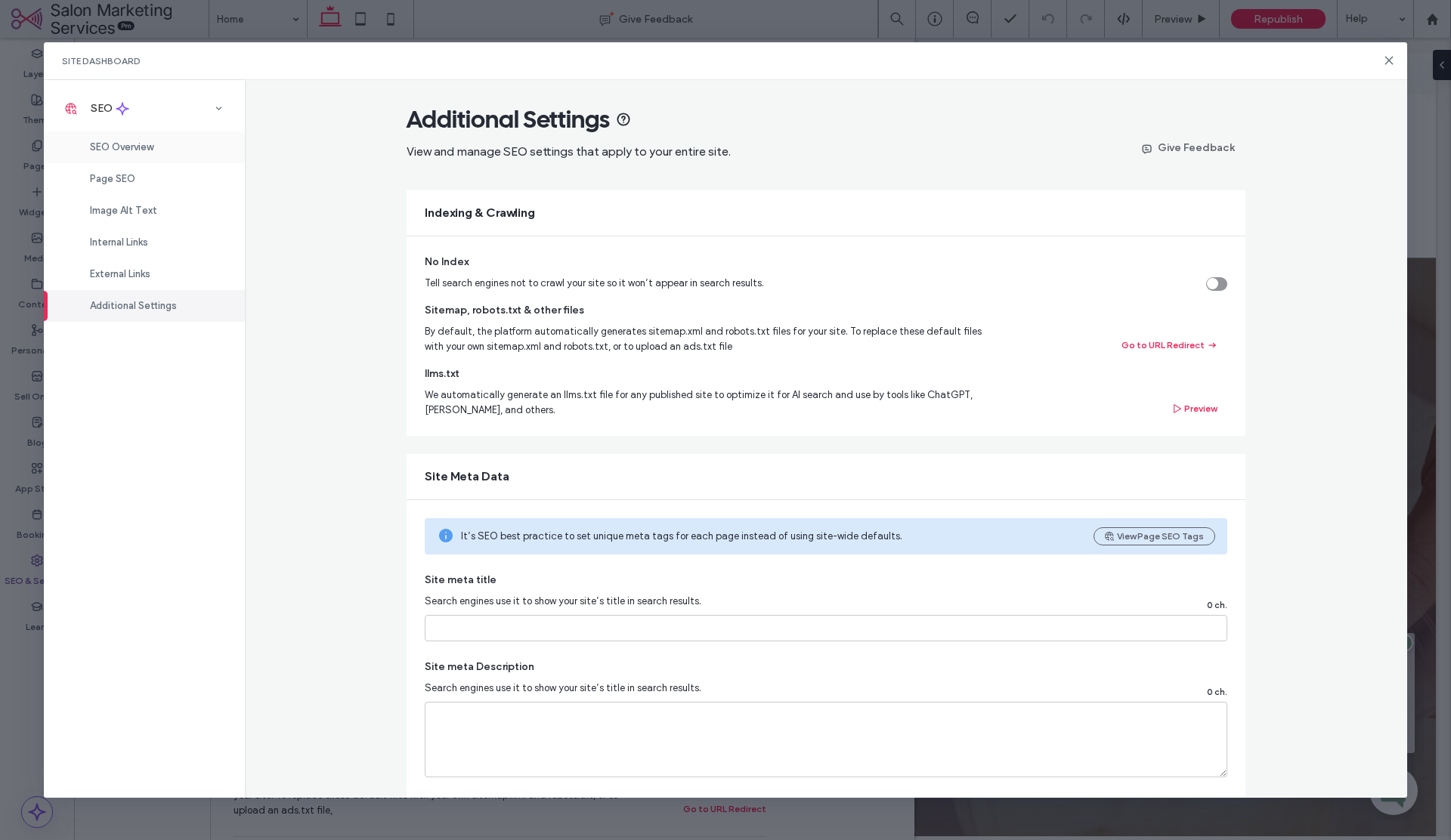
click at [123, 142] on span "SEO Overview" at bounding box center [121, 146] width 64 height 11
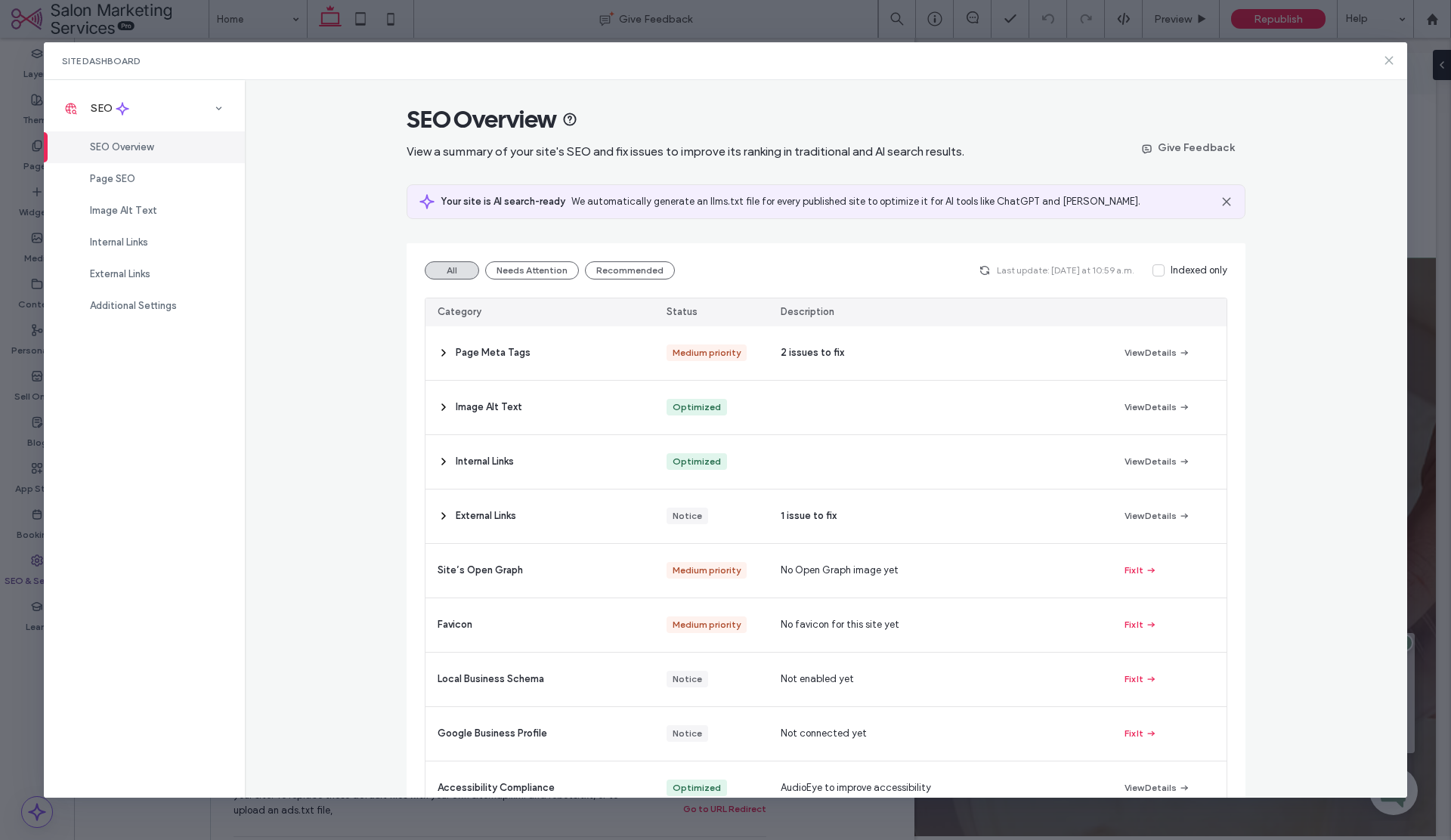
click at [1387, 60] on icon at bounding box center [1389, 60] width 12 height 12
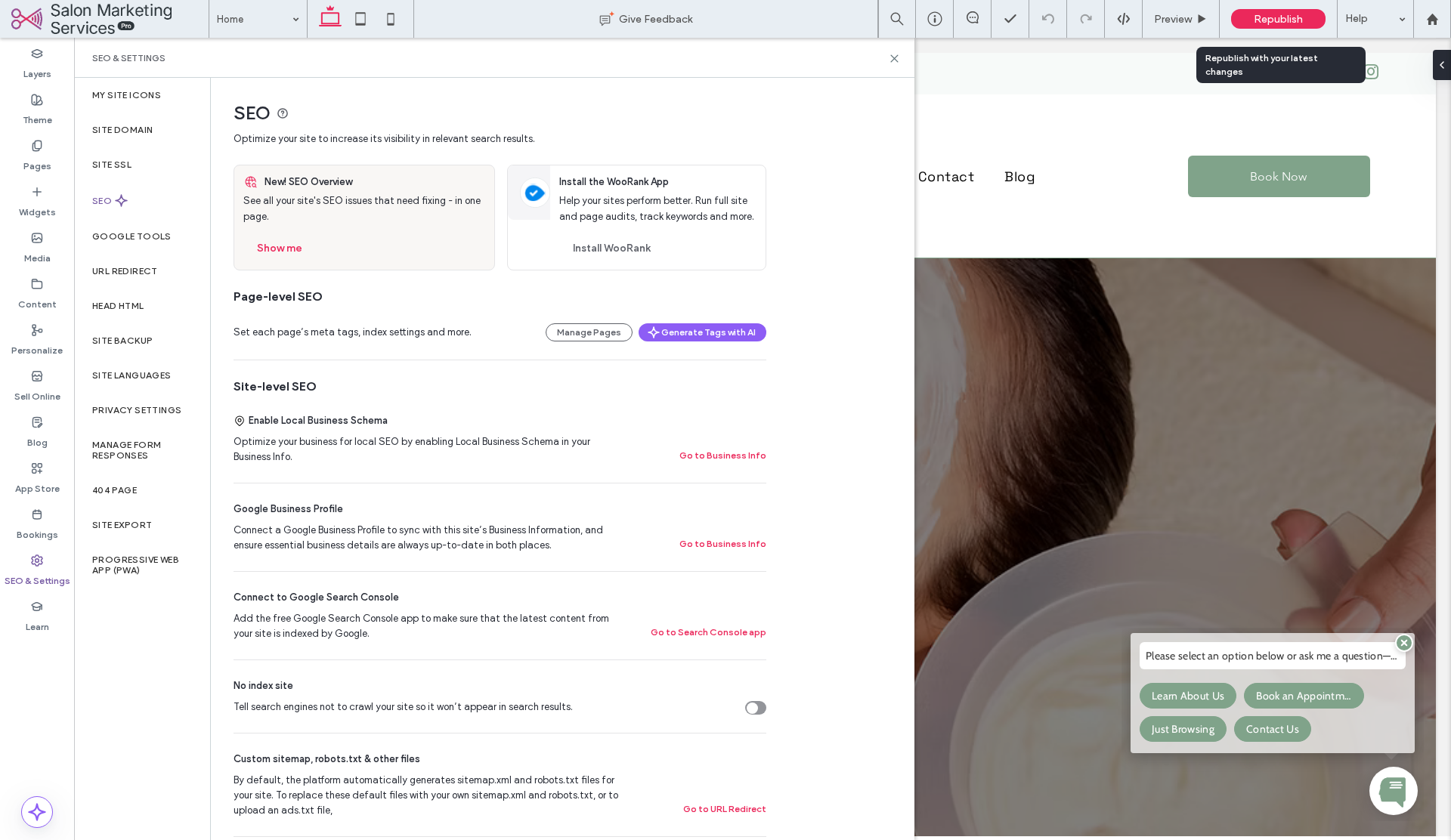
click at [1256, 18] on span "Republish" at bounding box center [1278, 19] width 49 height 13
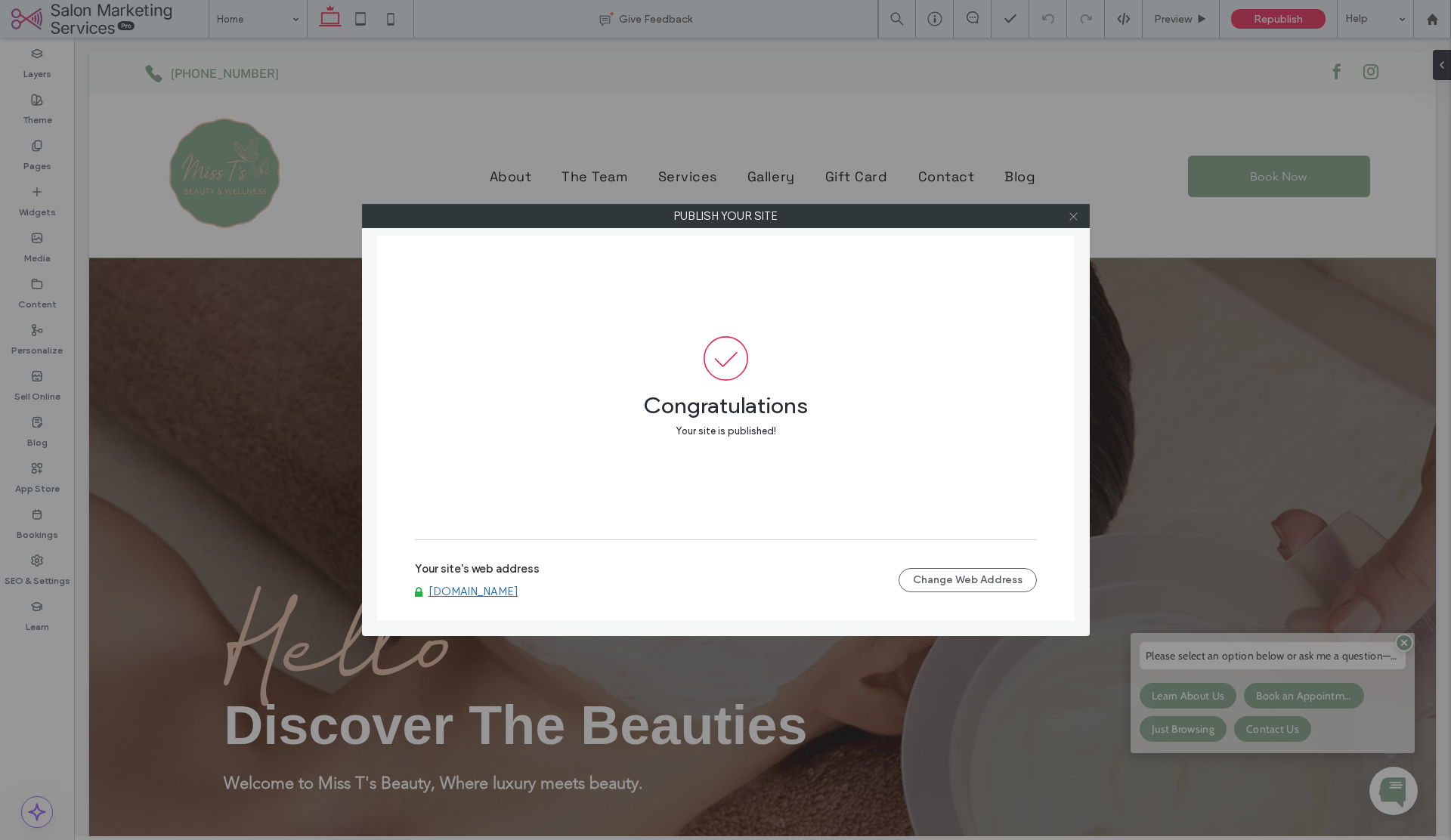
click at [1075, 217] on icon at bounding box center [1073, 216] width 11 height 11
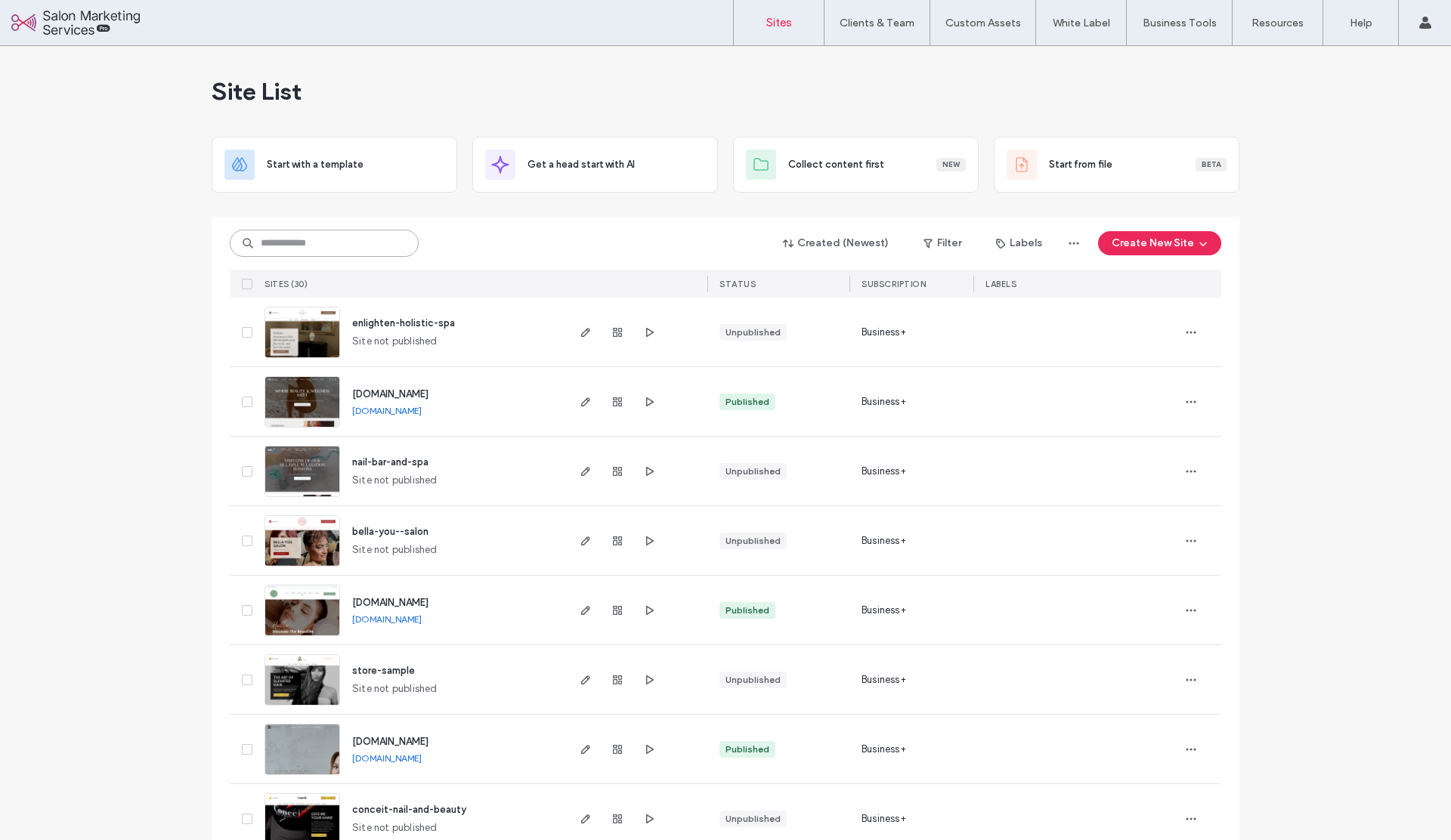
click at [320, 239] on input at bounding box center [324, 244] width 189 height 28
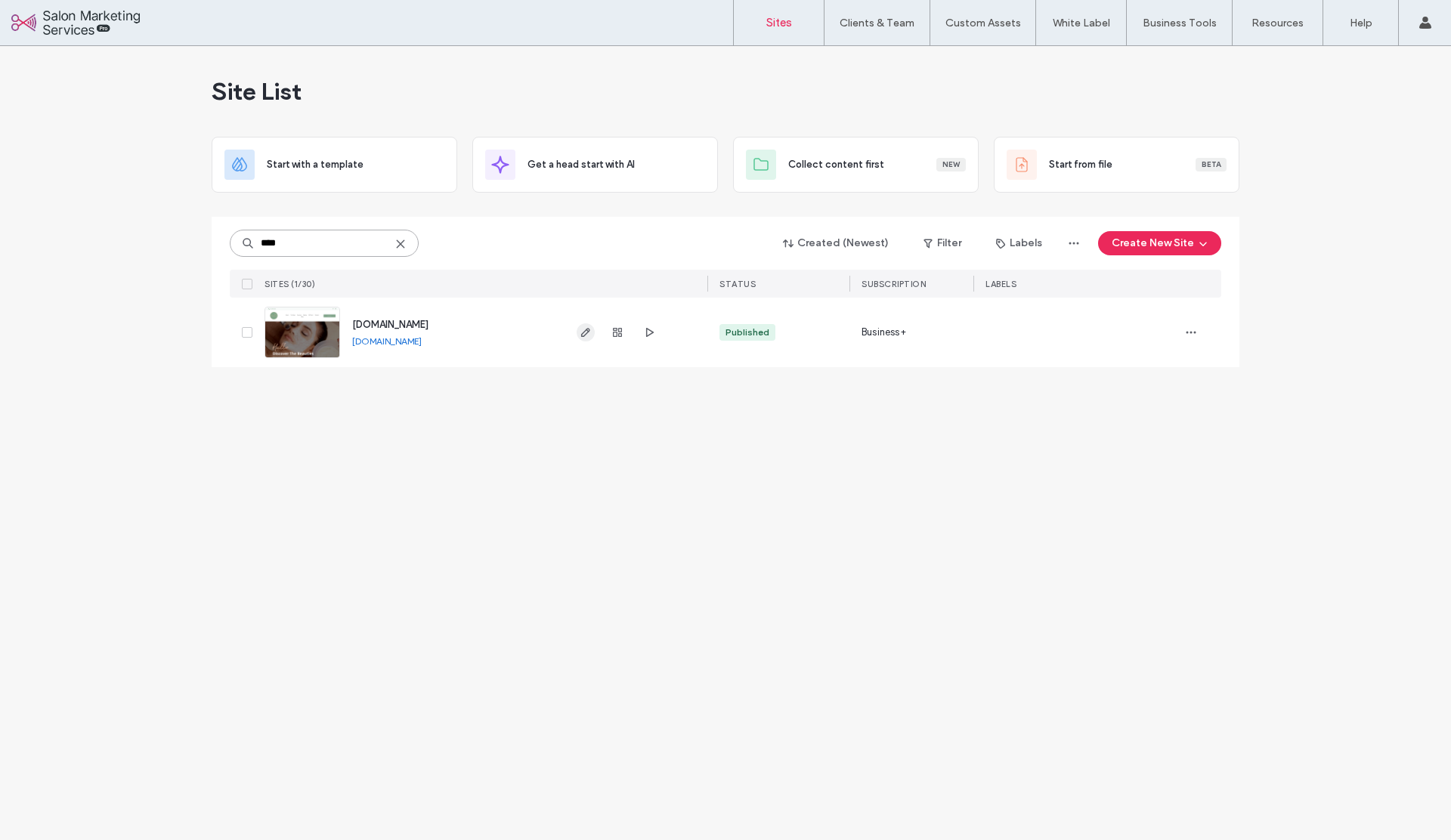
type input "****"
click at [585, 336] on icon "button" at bounding box center [585, 332] width 12 height 12
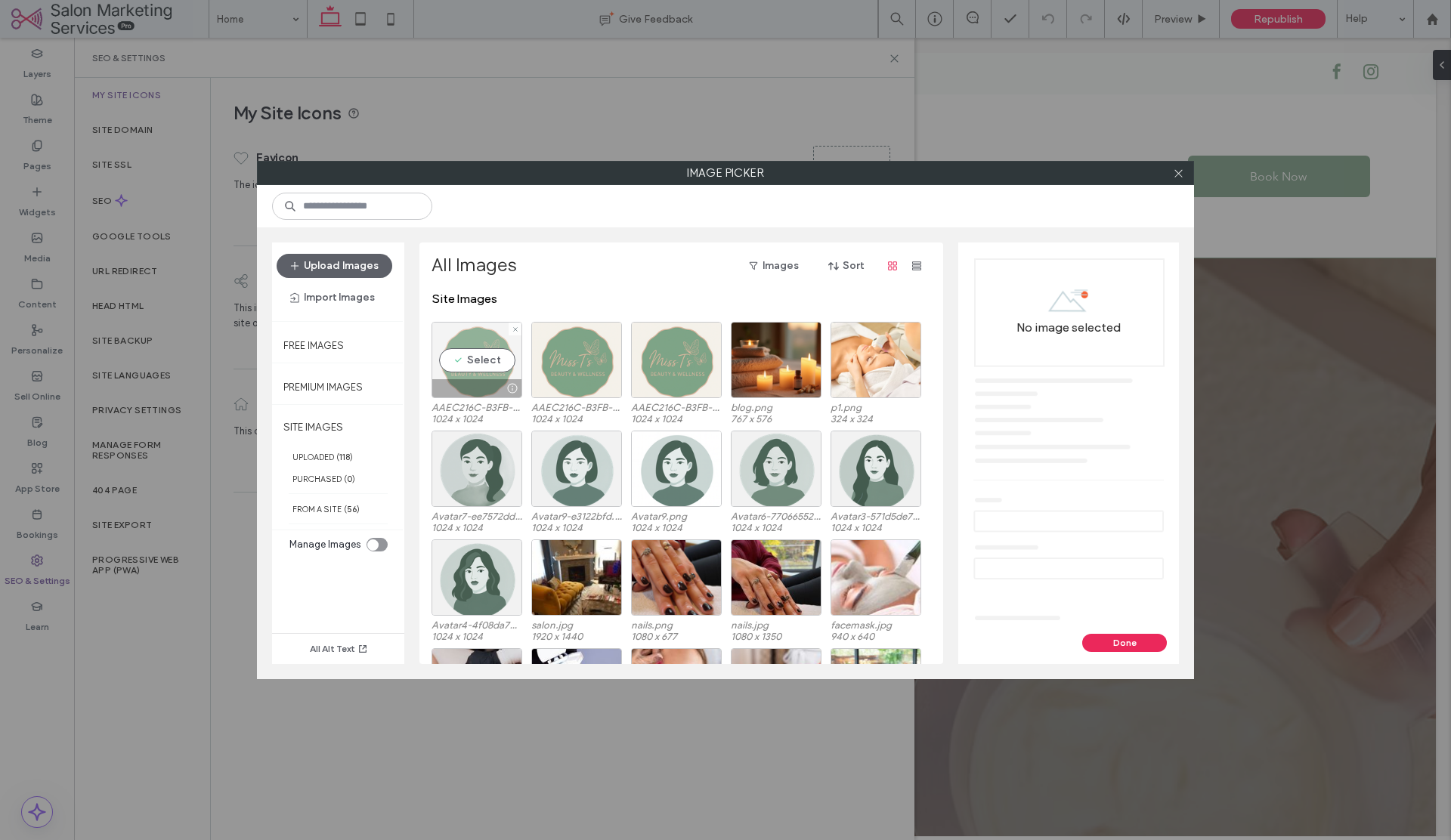
click at [476, 368] on div "Select" at bounding box center [477, 360] width 90 height 77
click at [1107, 627] on div "No image selected" at bounding box center [1069, 438] width 221 height 391
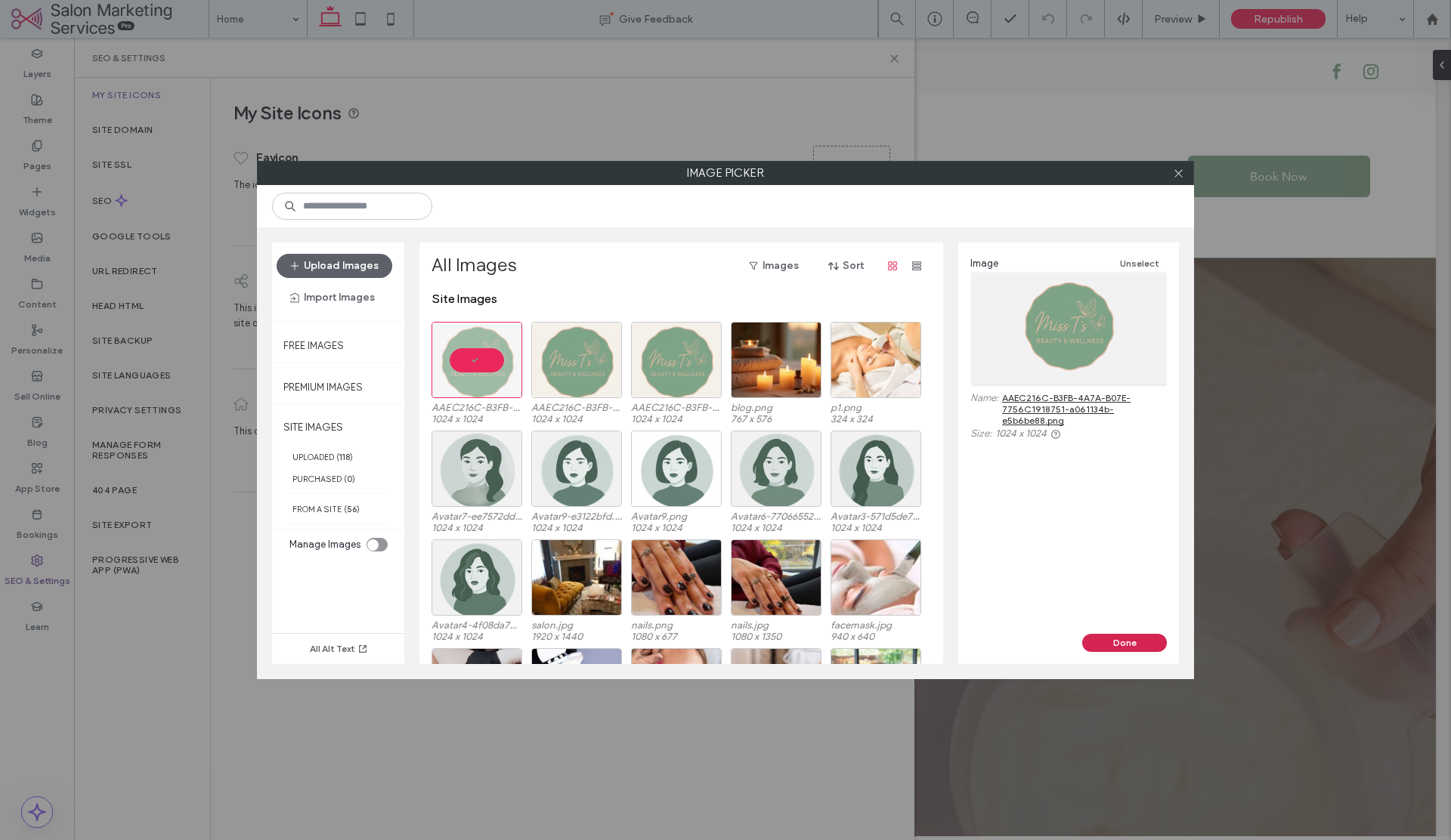
click at [1096, 638] on button "Done" at bounding box center [1124, 642] width 84 height 18
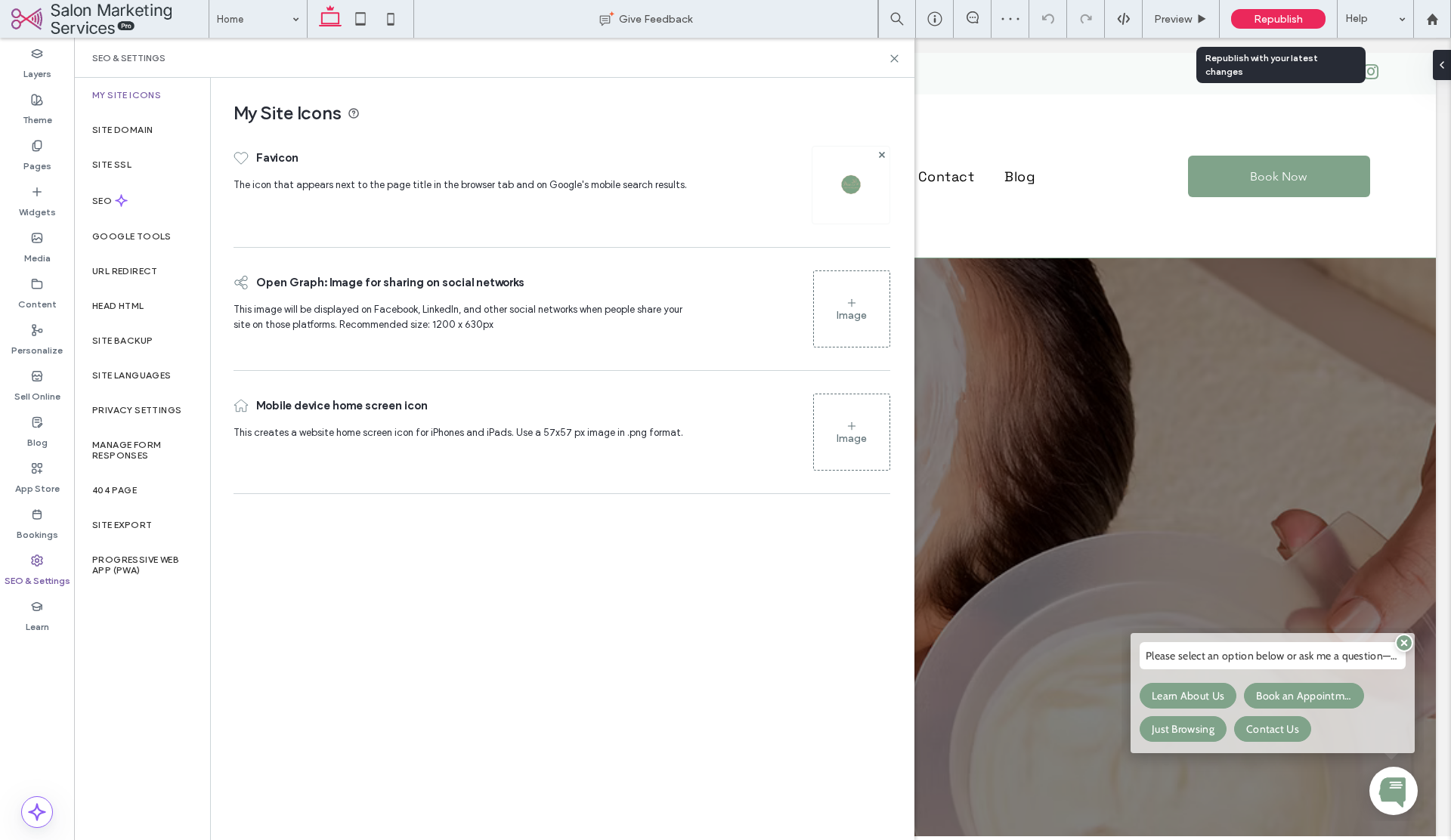
click at [1251, 15] on div "Republish" at bounding box center [1278, 19] width 94 height 20
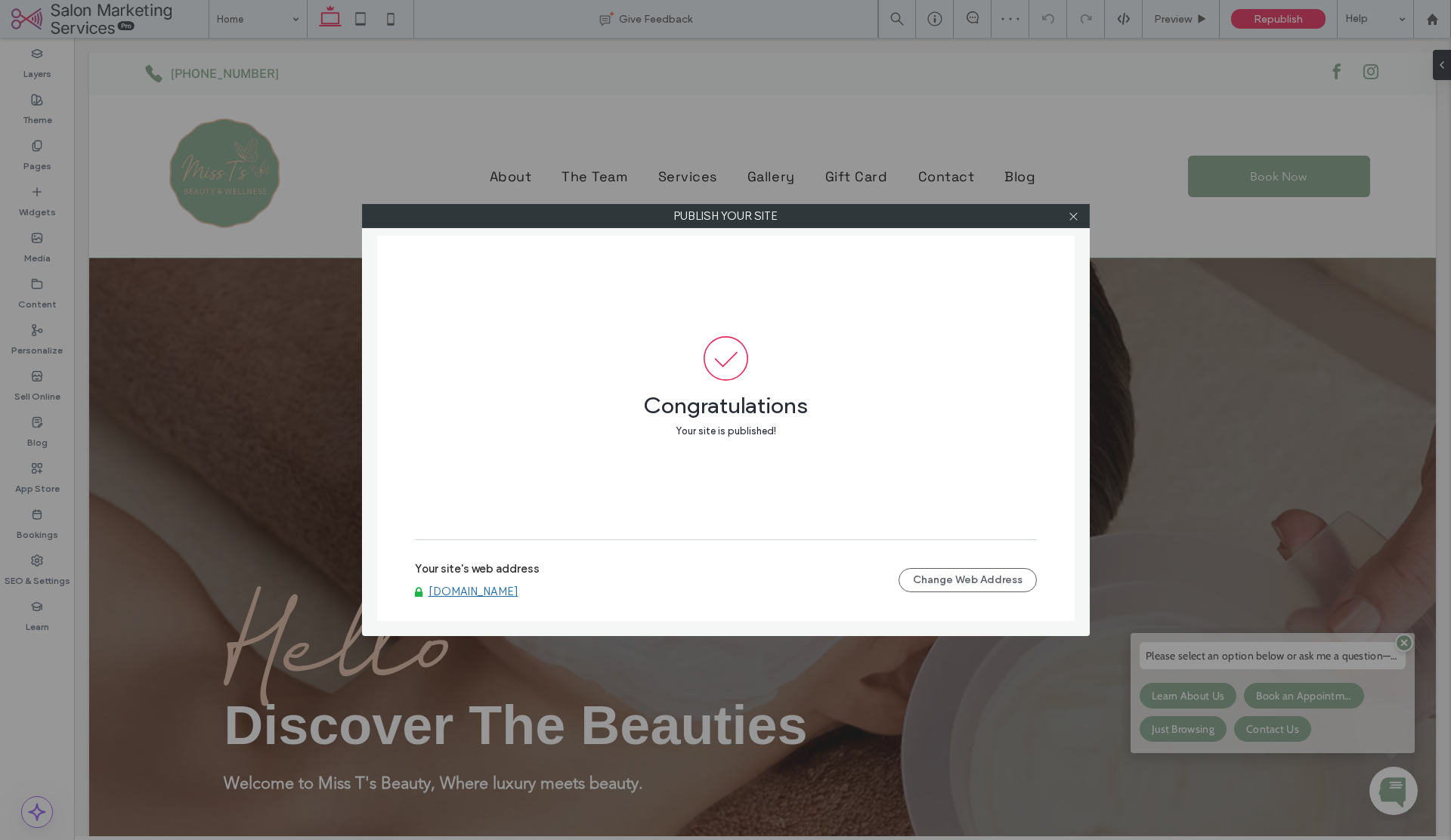
click at [494, 595] on link "[DOMAIN_NAME]" at bounding box center [473, 591] width 90 height 14
